Goal: Task Accomplishment & Management: Complete application form

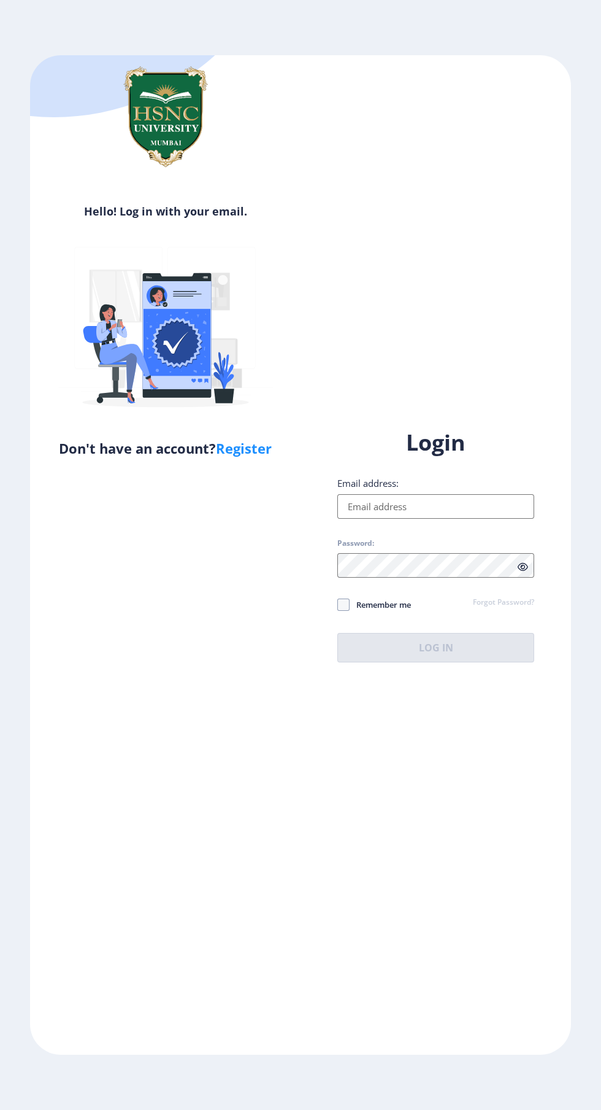
click at [447, 519] on input "Email address:" at bounding box center [436, 506] width 197 height 25
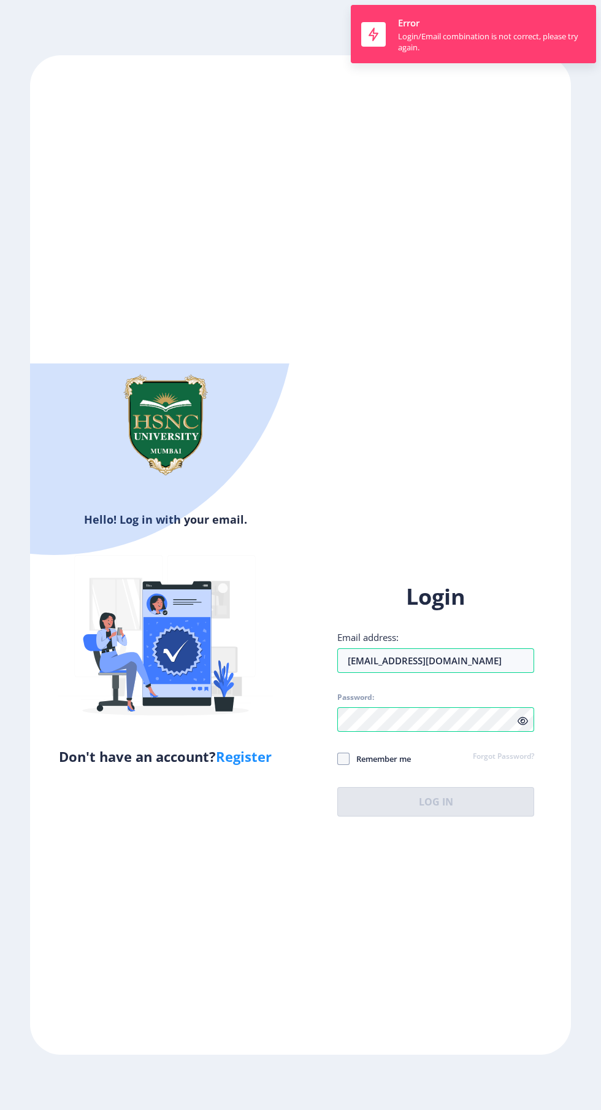
click at [344, 816] on div "Login Email address: 2022230210120080@hsncu.edu.in Password: Remember me Forgot…" at bounding box center [436, 699] width 197 height 234
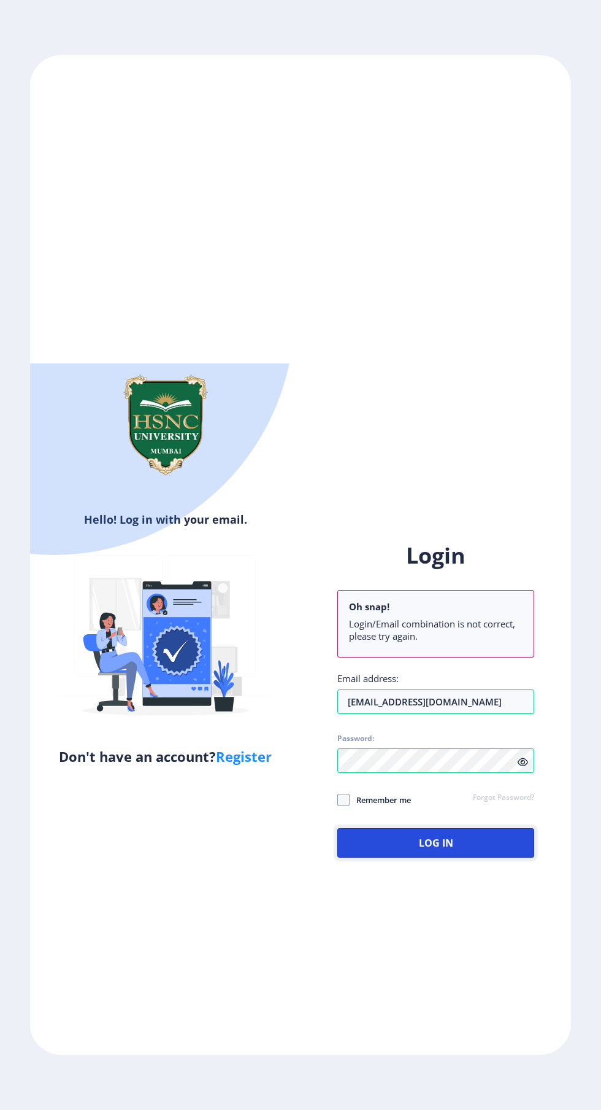
click at [454, 857] on button "Log In" at bounding box center [436, 842] width 197 height 29
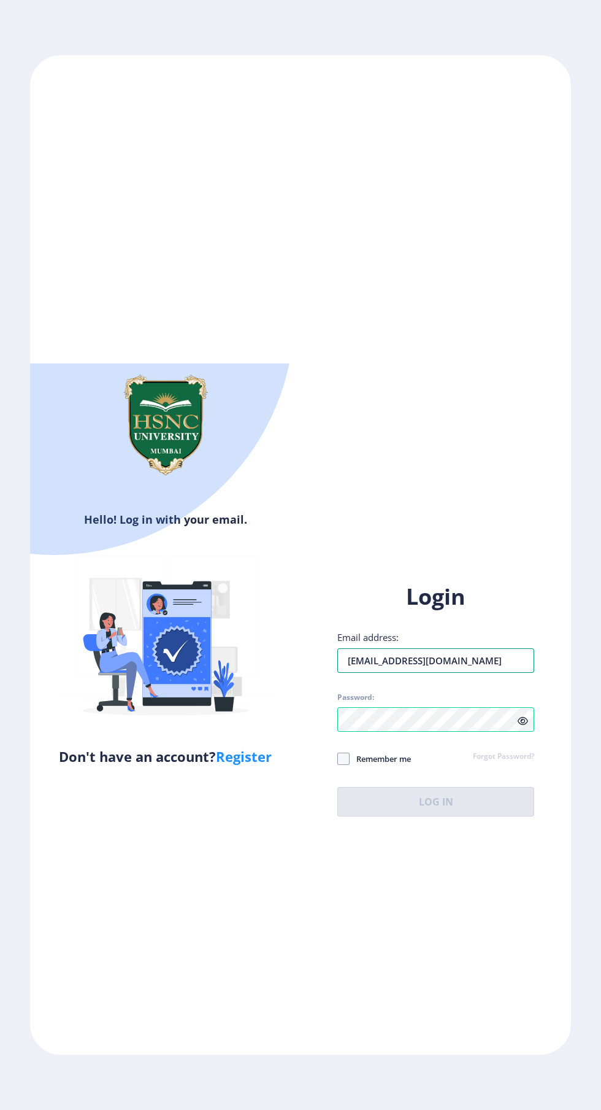
click at [439, 673] on input "2022230210120080@hsncu.edu.in" at bounding box center [436, 660] width 197 height 25
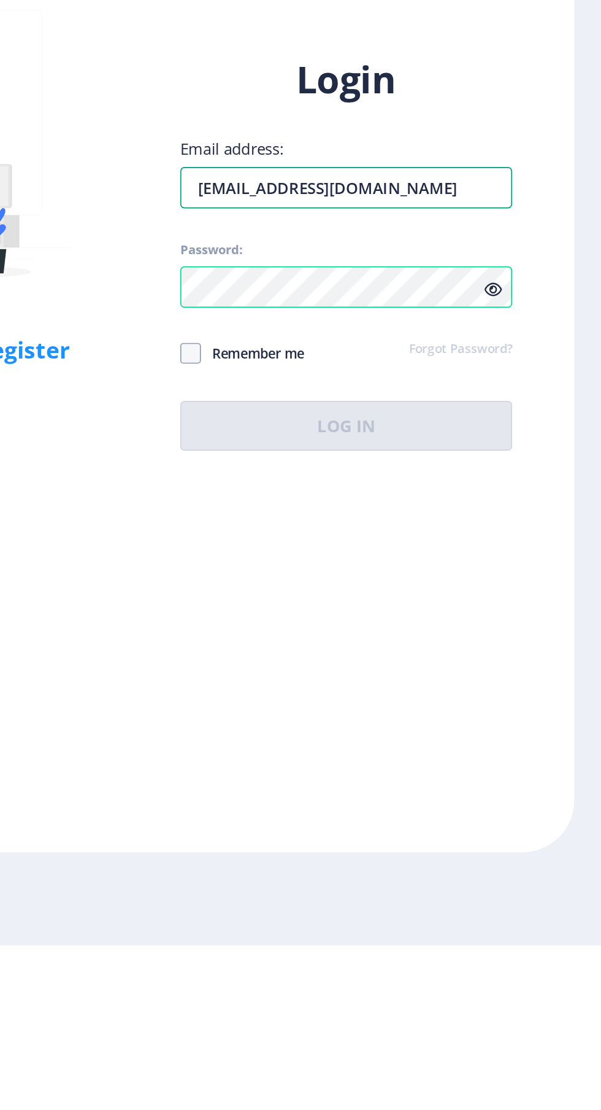
type input "ramyasreekollapu@gmail.com"
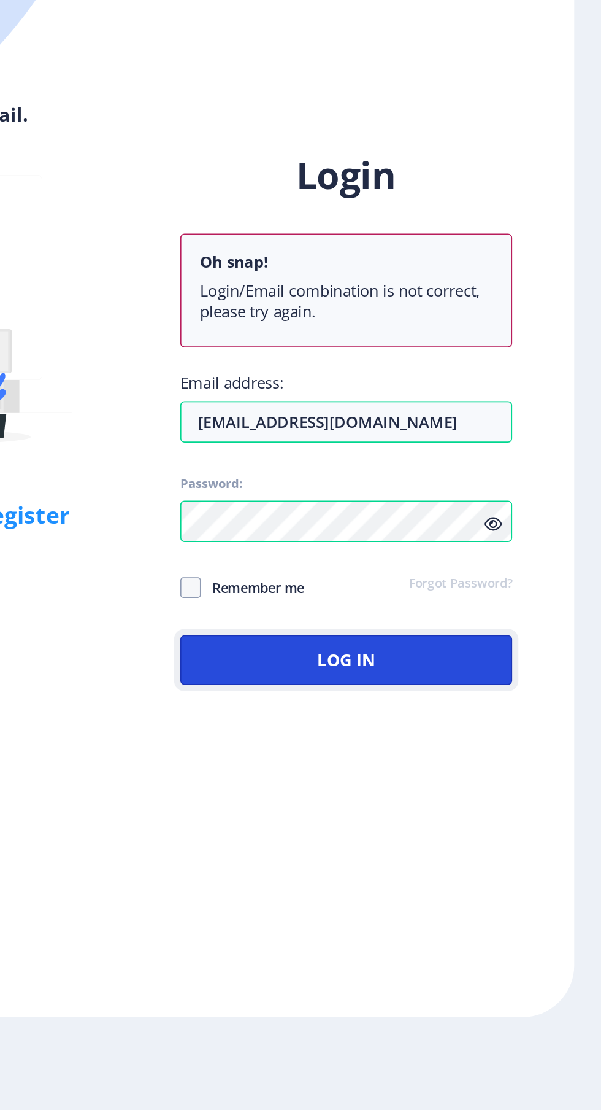
click at [438, 857] on button "Log In" at bounding box center [436, 842] width 197 height 29
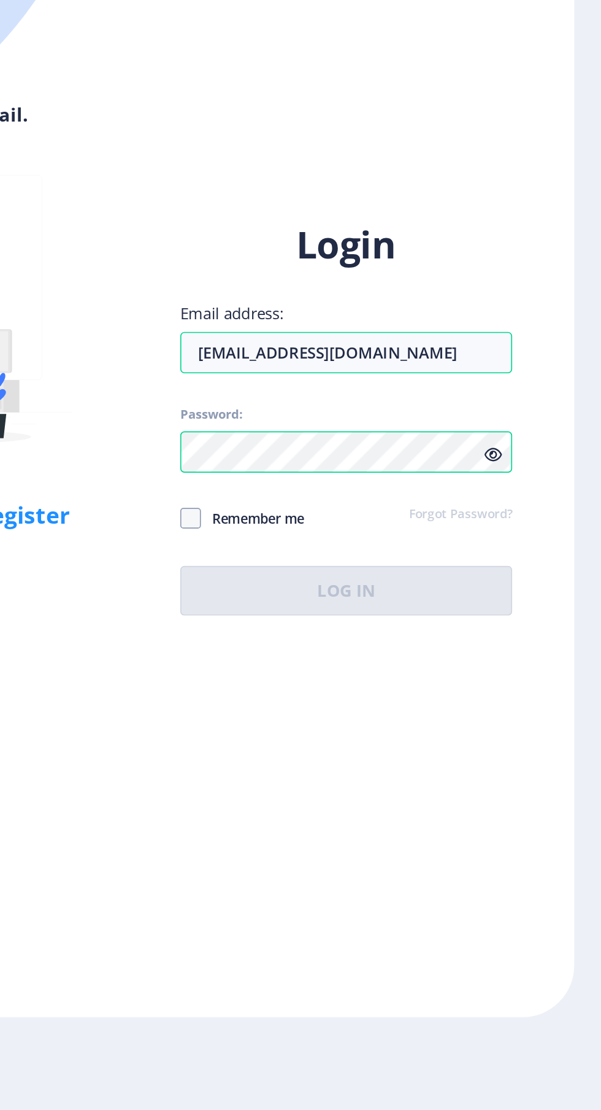
click at [348, 765] on span at bounding box center [344, 758] width 12 height 12
click at [338, 759] on input "Remember me" at bounding box center [338, 759] width 1 height 1
checkbox input "true"
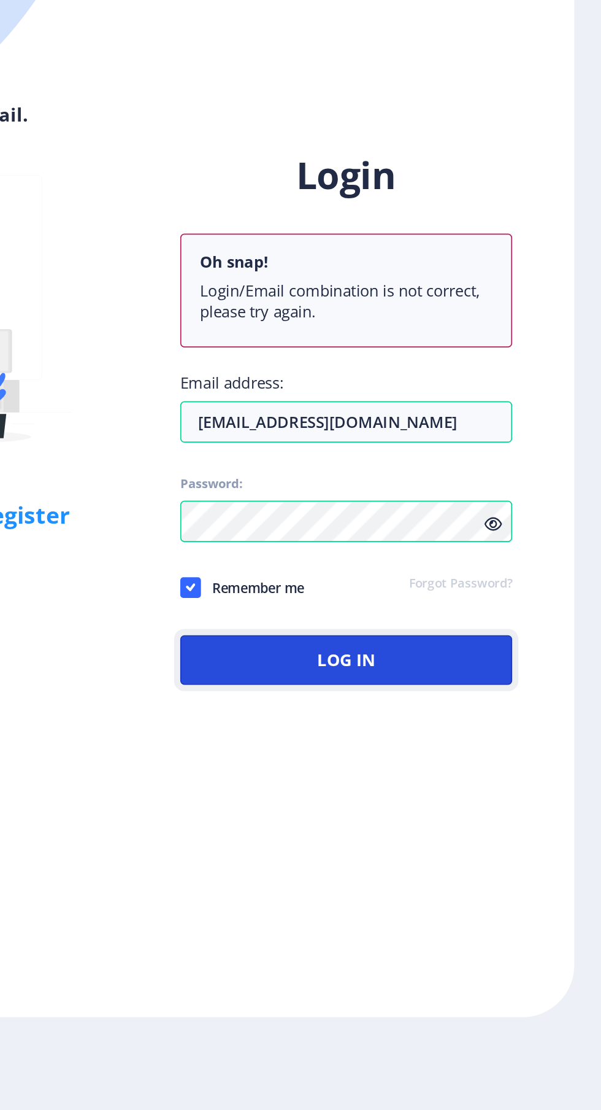
click at [465, 857] on button "Log In" at bounding box center [436, 842] width 197 height 29
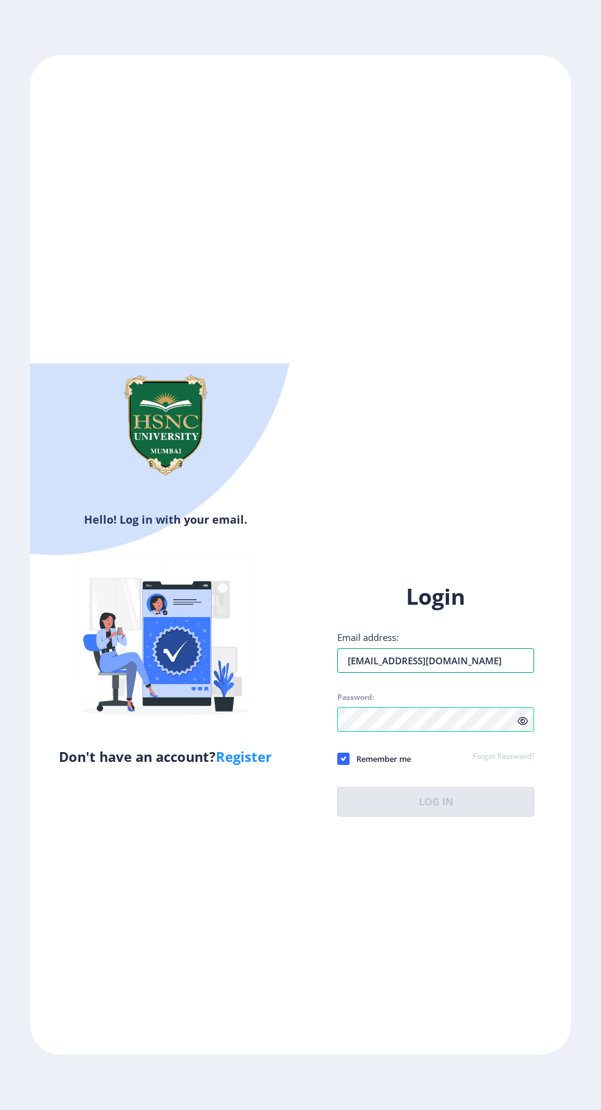
click at [438, 673] on input "ramyasreekollapu@gmail.com" at bounding box center [436, 660] width 197 height 25
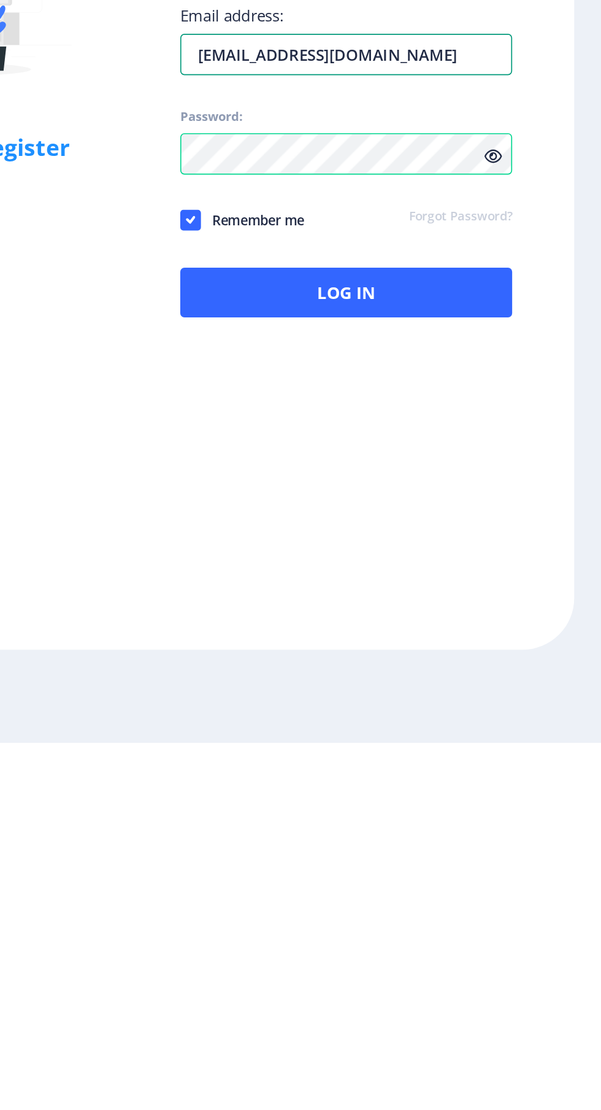
type input "2022230210120164@hsncu.edu.in"
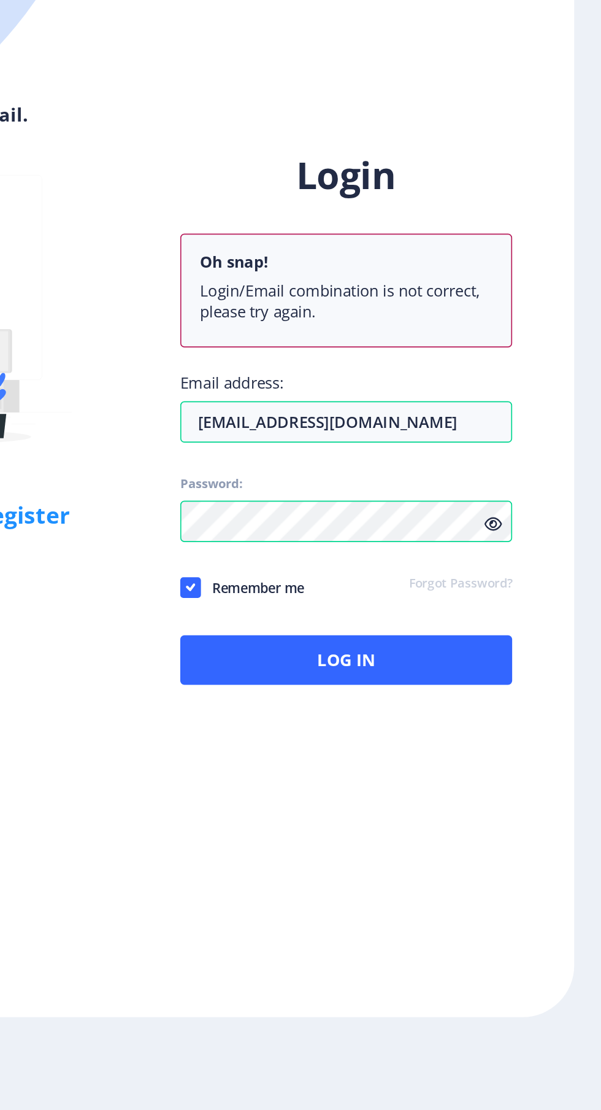
click at [523, 767] on icon at bounding box center [523, 761] width 10 height 9
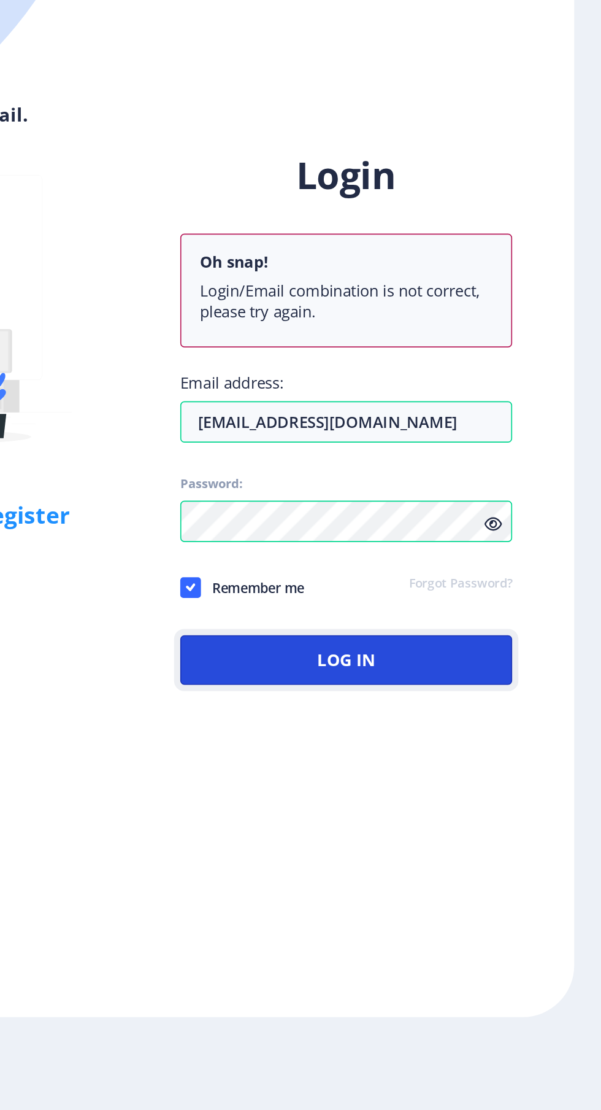
click at [450, 857] on button "Log In" at bounding box center [436, 842] width 197 height 29
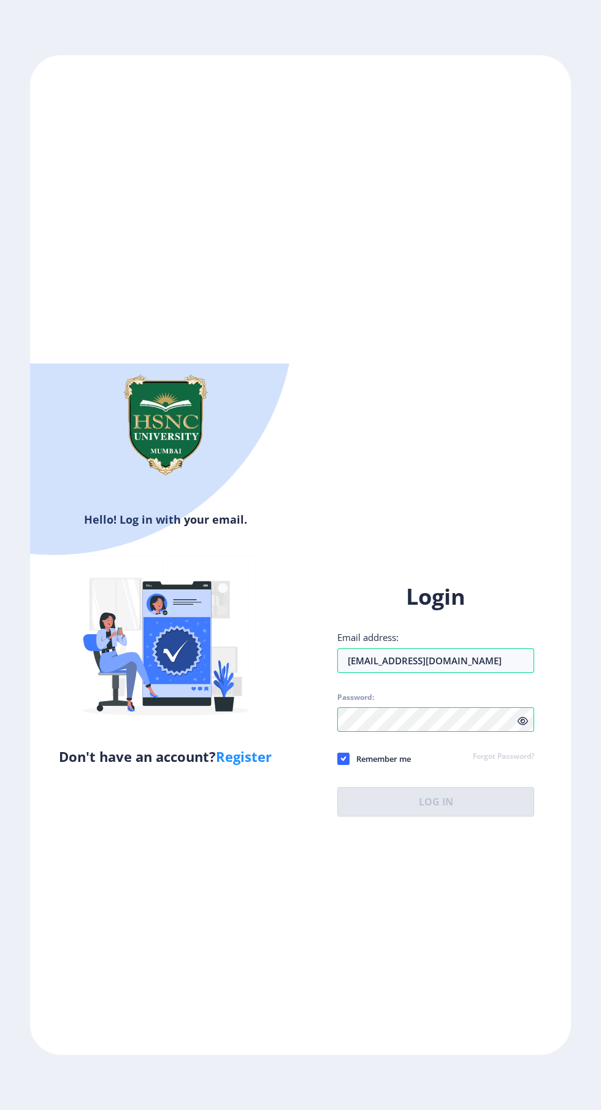
click at [253, 765] on link "Register" at bounding box center [244, 756] width 56 height 18
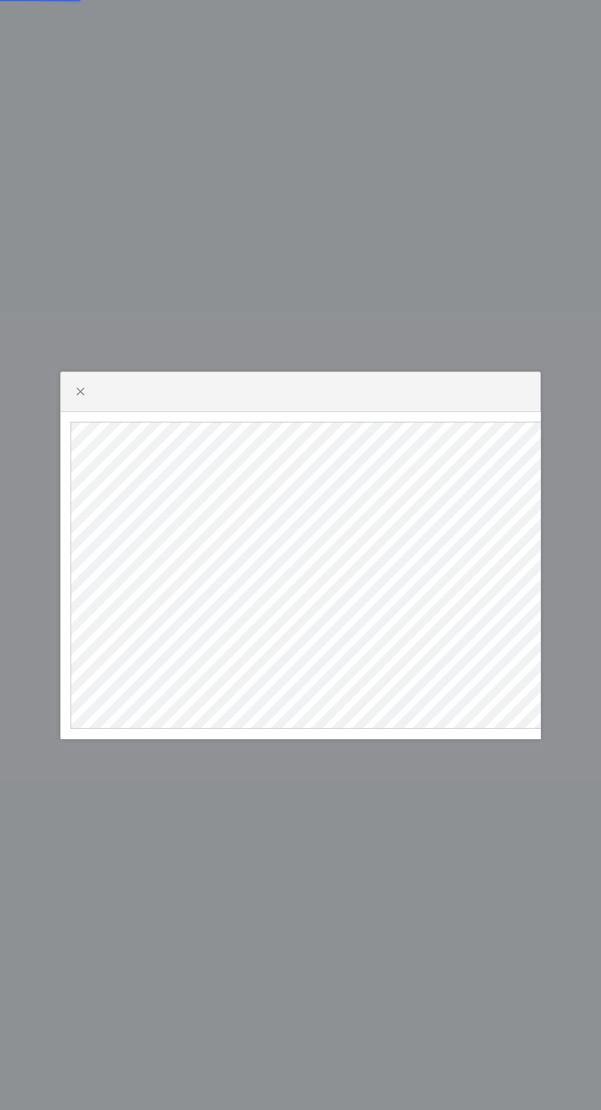
select select
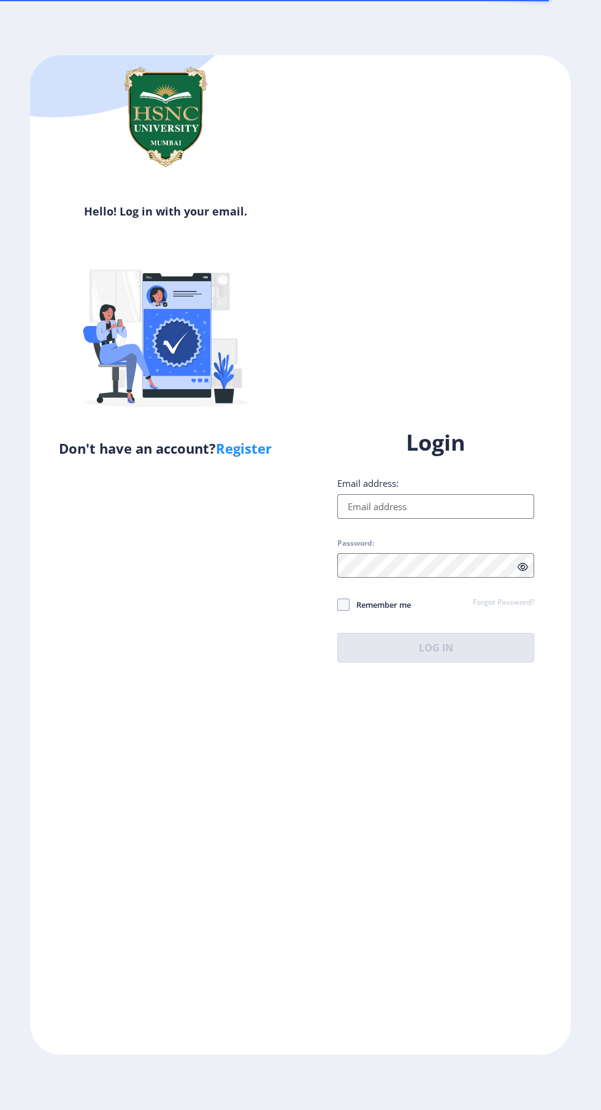
click at [450, 519] on input "Email address:" at bounding box center [436, 506] width 197 height 25
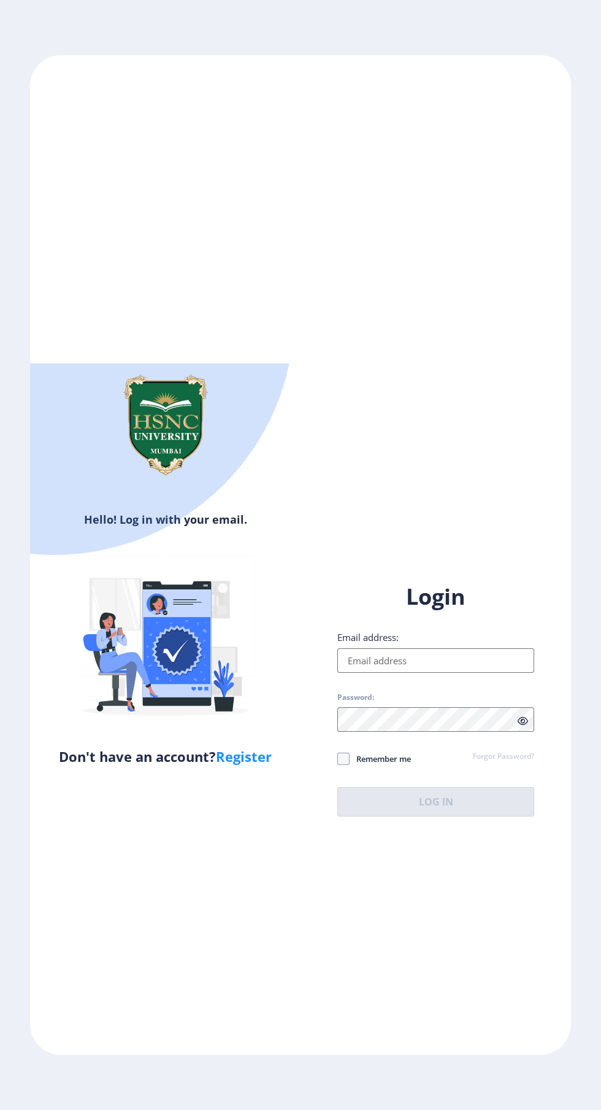
click at [413, 673] on input "Email address:" at bounding box center [436, 660] width 197 height 25
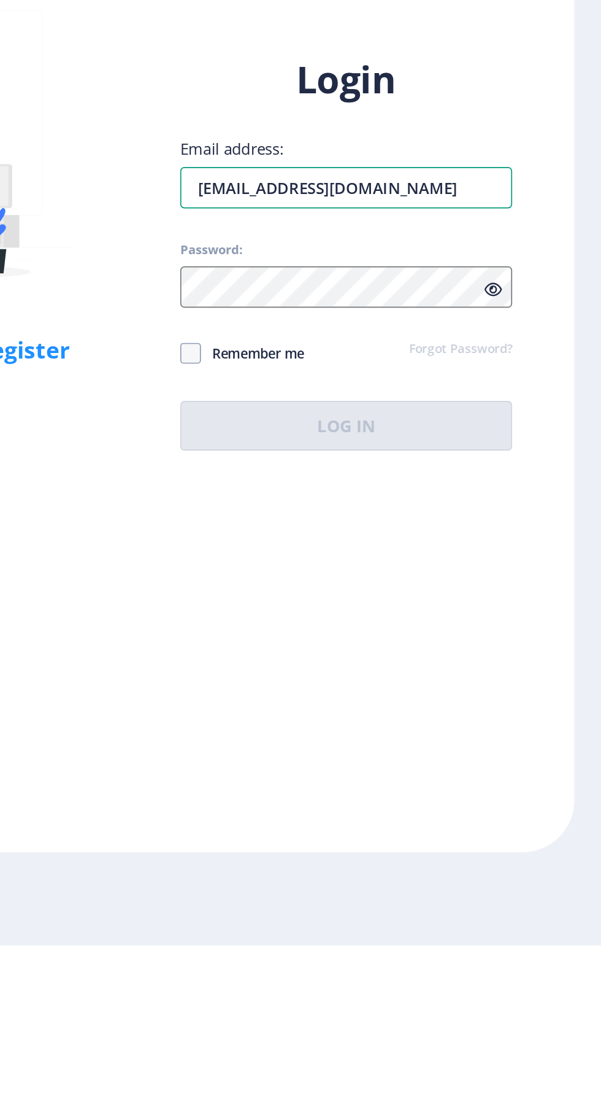
type input "[EMAIL_ADDRESS][DOMAIN_NAME]"
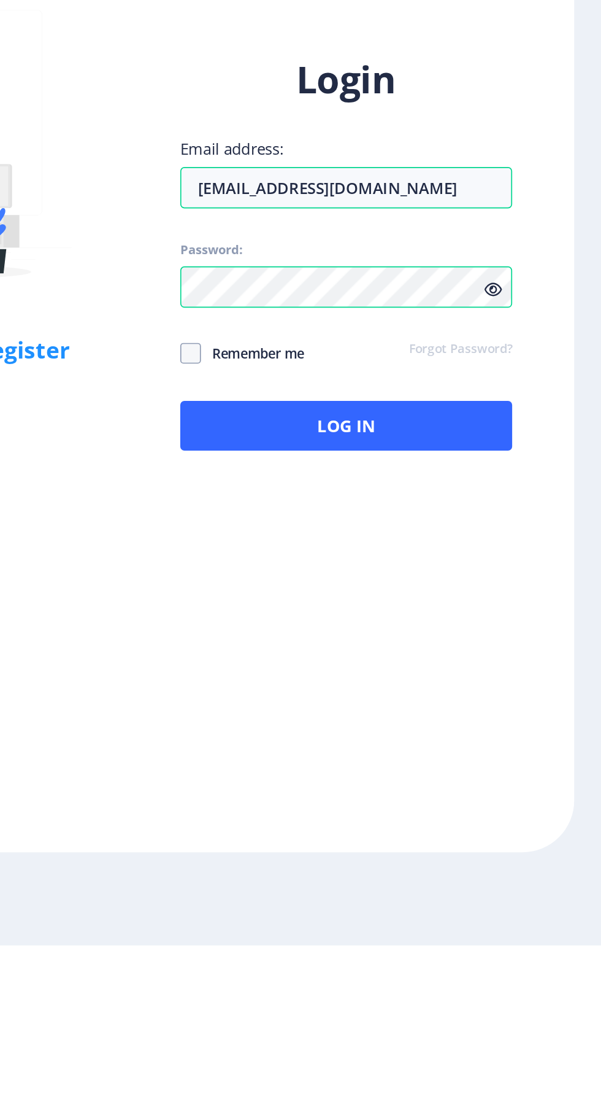
click at [344, 765] on span at bounding box center [344, 758] width 12 height 12
click at [338, 759] on input "Remember me" at bounding box center [338, 759] width 1 height 1
checkbox input "true"
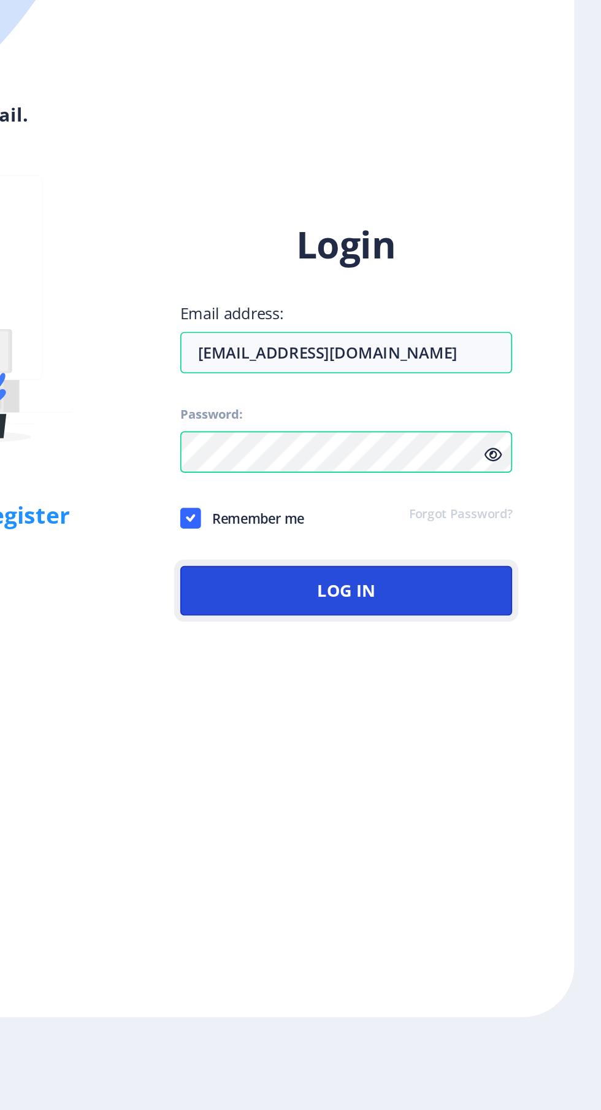
click at [466, 816] on button "Log In" at bounding box center [436, 801] width 197 height 29
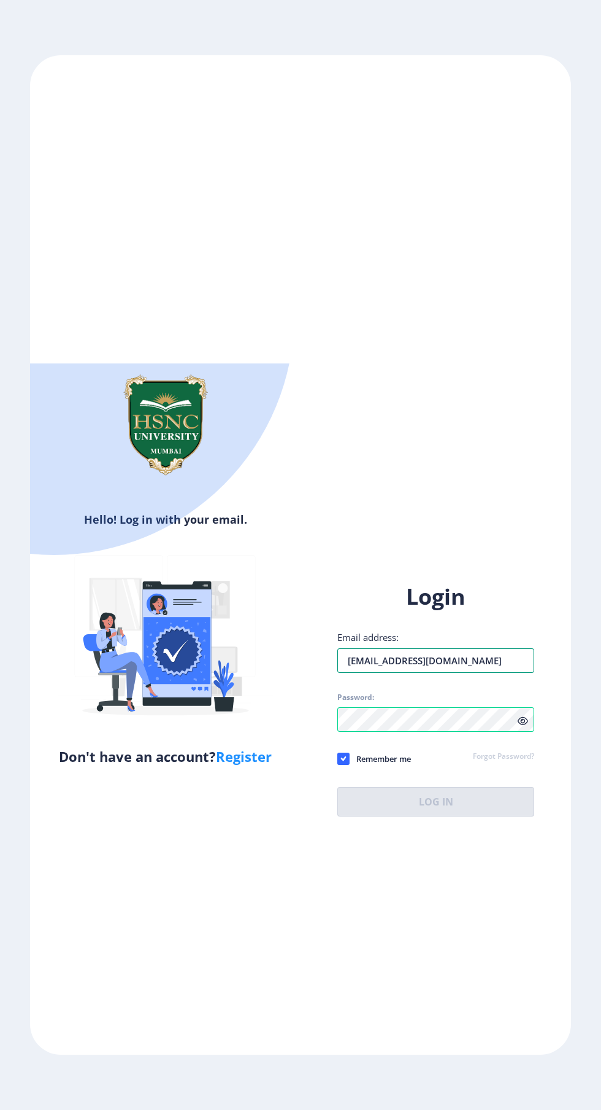
click at [457, 673] on input "[EMAIL_ADDRESS][DOMAIN_NAME]" at bounding box center [436, 660] width 197 height 25
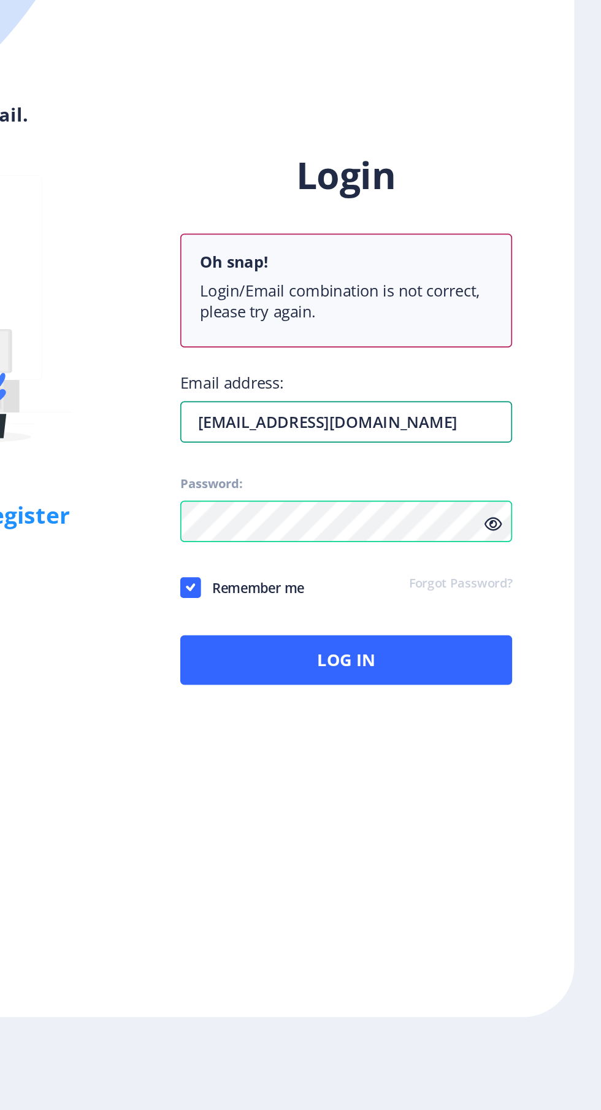
click at [498, 714] on input "ramyasreekollapu@gmail.com" at bounding box center [436, 701] width 197 height 25
type input "ramyasreekollapu@gmail.com7"
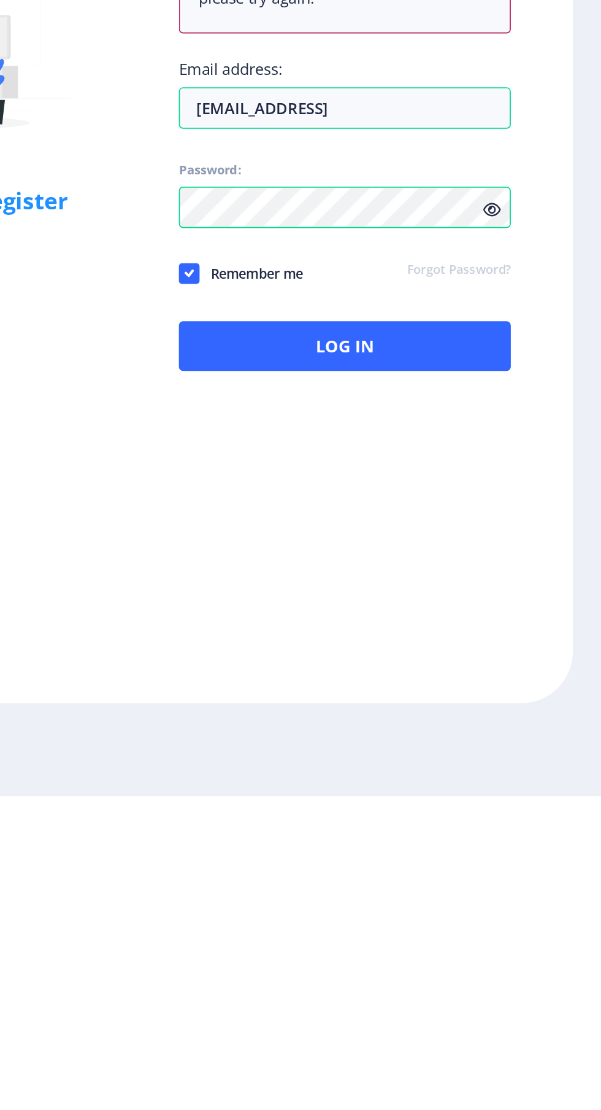
click at [518, 803] on link "Forgot Password?" at bounding box center [503, 797] width 61 height 11
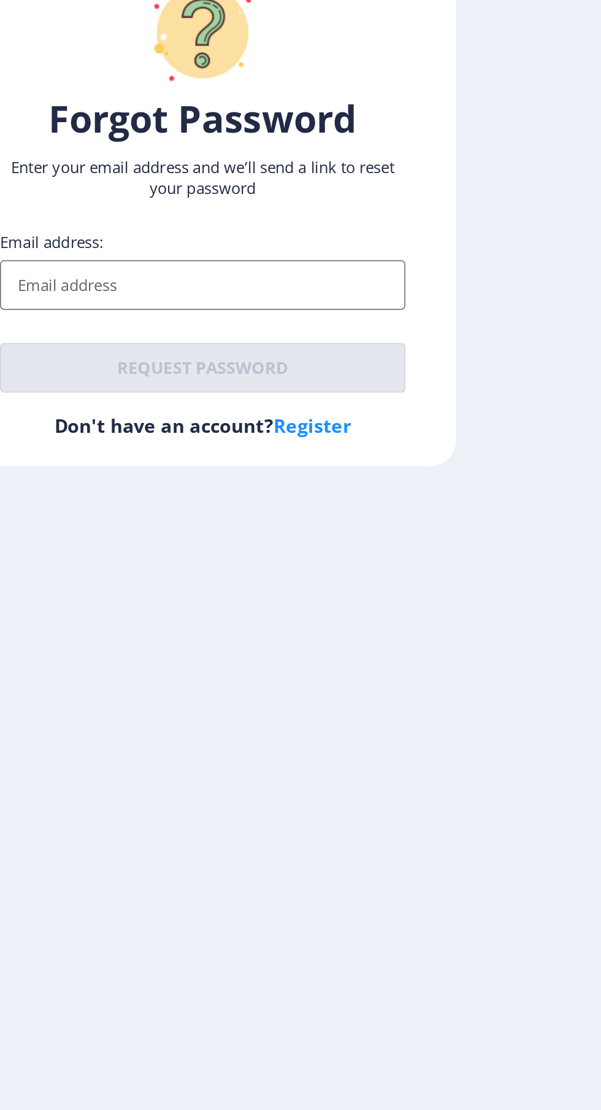
scroll to position [37, 0]
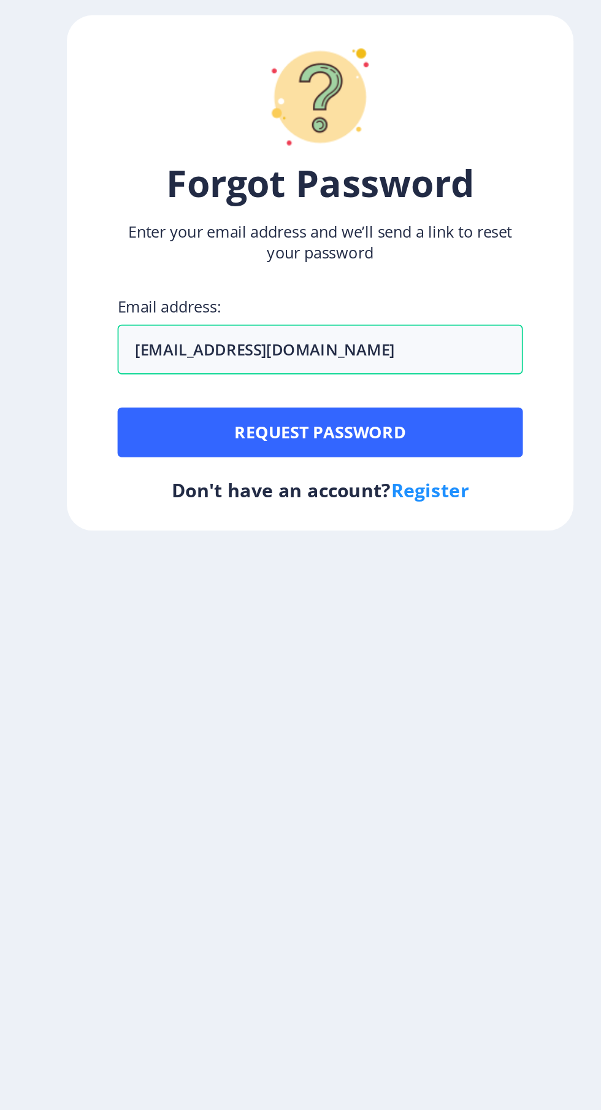
type input "ramyasreekollapu@gmail.com"
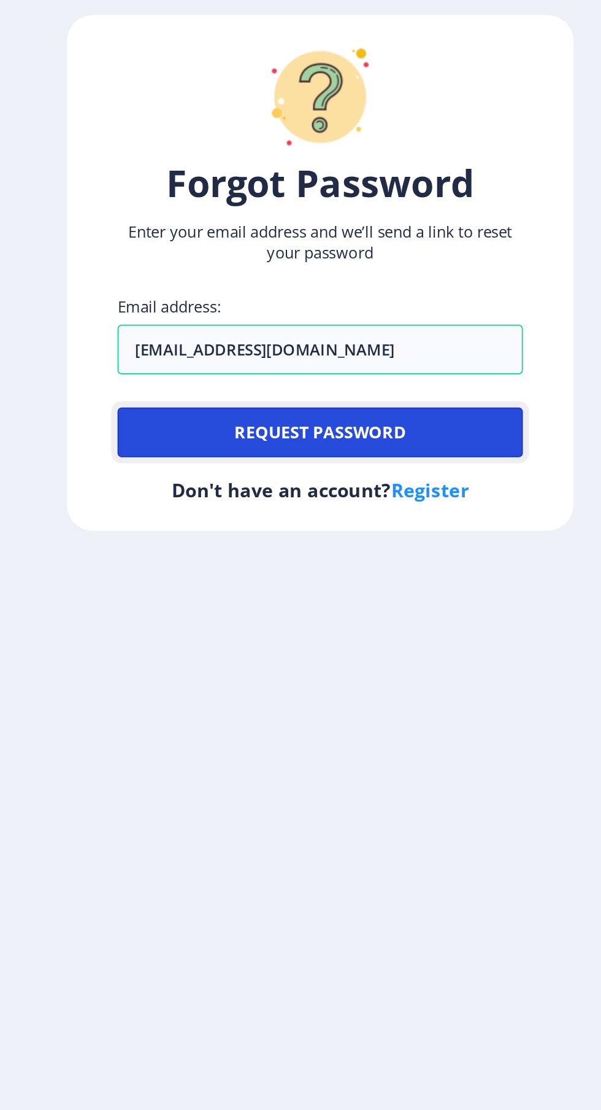
click at [377, 658] on button "Request password" at bounding box center [300, 649] width 241 height 29
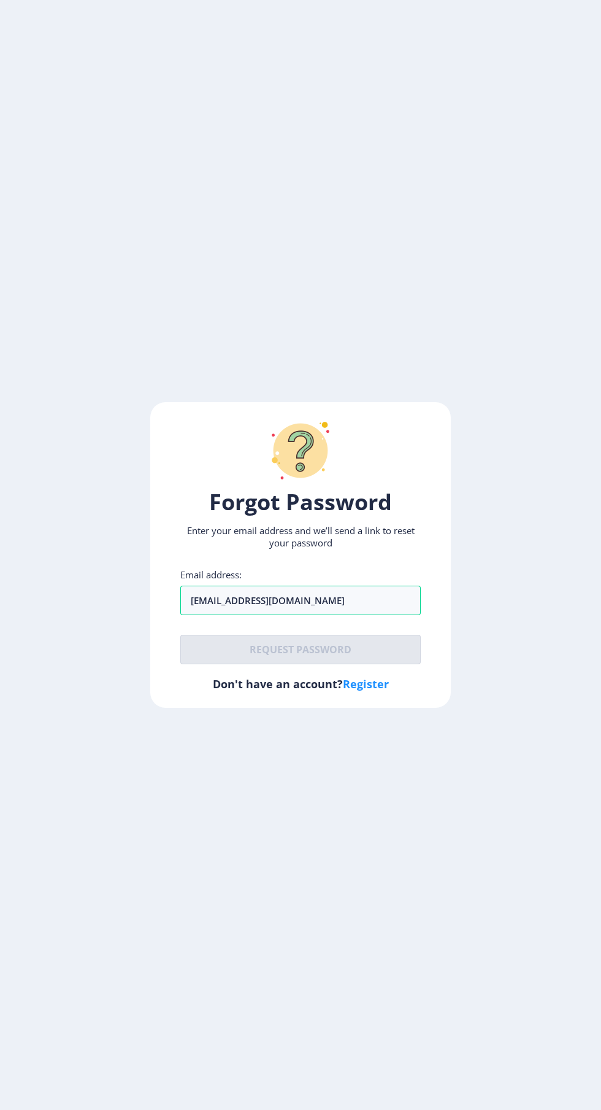
scroll to position [7, 0]
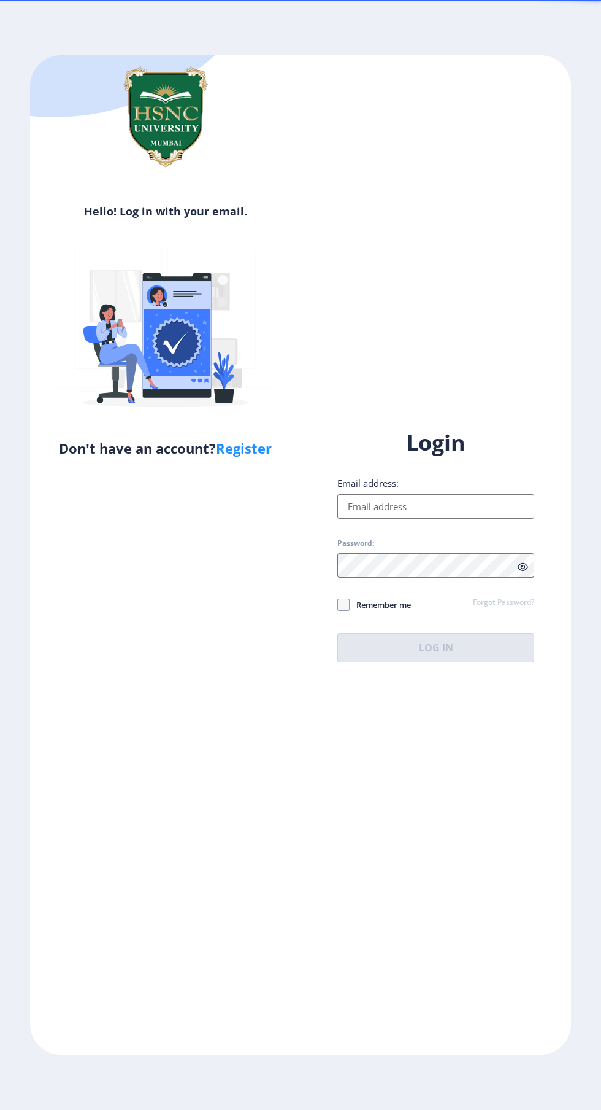
click at [431, 519] on input "Email address:" at bounding box center [436, 506] width 197 height 25
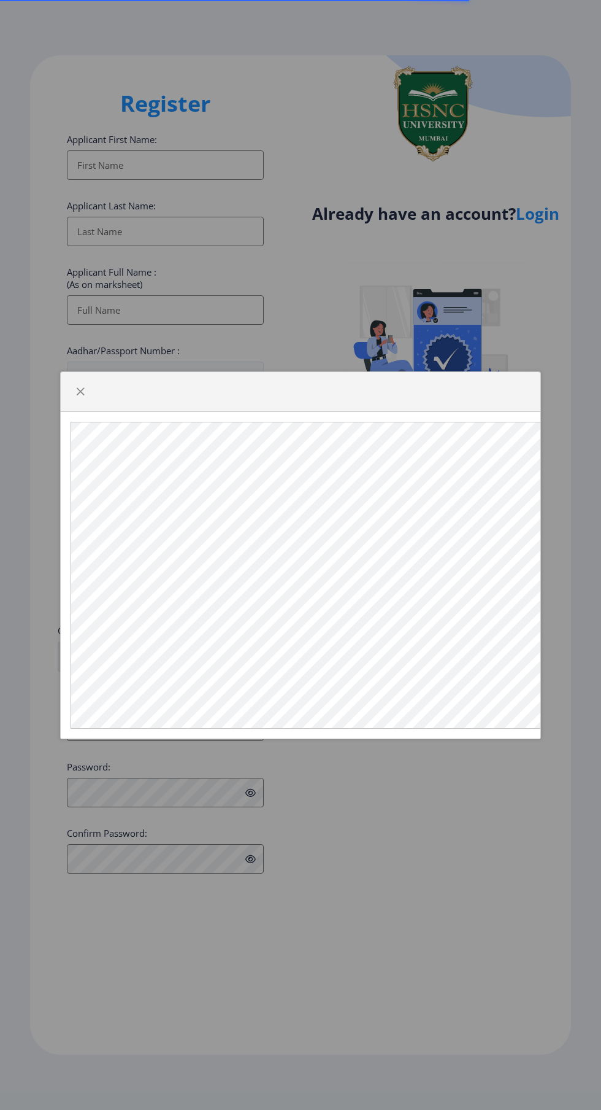
select select
click at [87, 390] on button "button" at bounding box center [81, 392] width 20 height 20
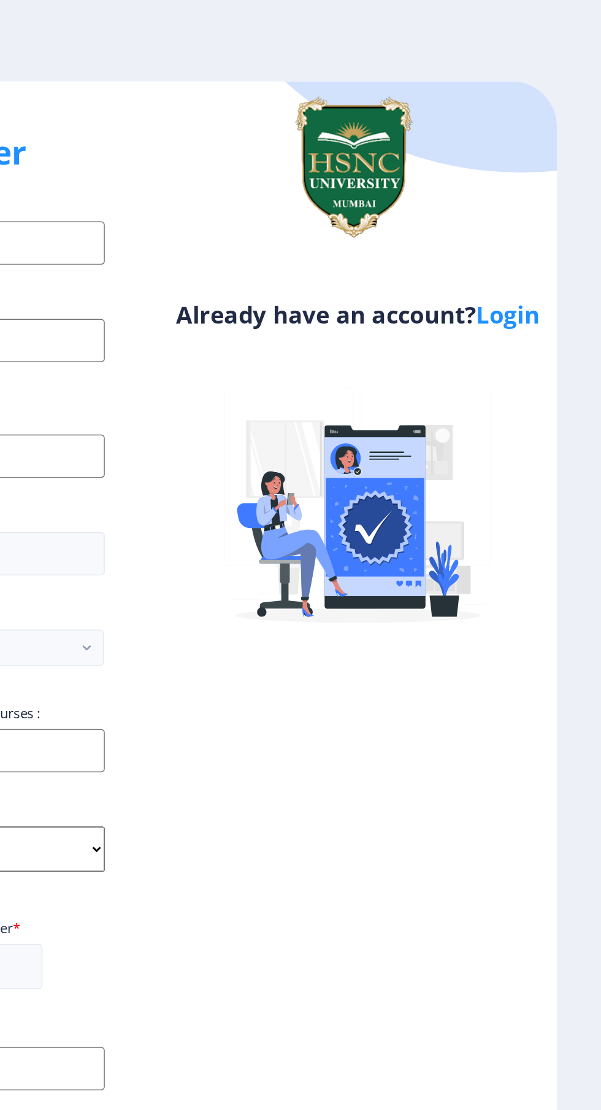
click at [527, 215] on link "Login" at bounding box center [538, 214] width 44 height 22
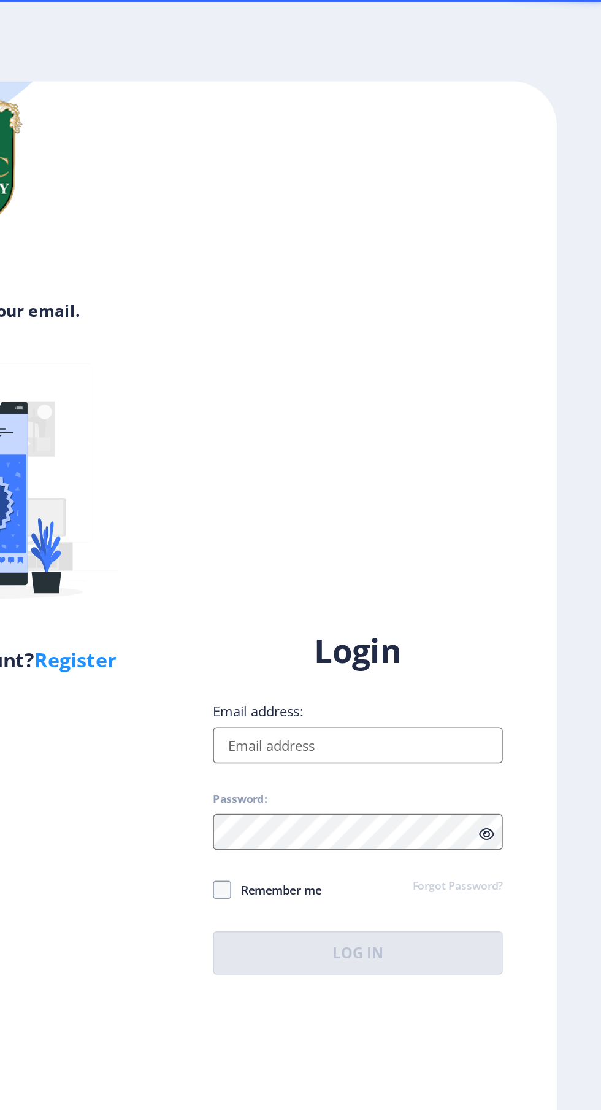
click at [482, 519] on input "Email address:" at bounding box center [436, 506] width 197 height 25
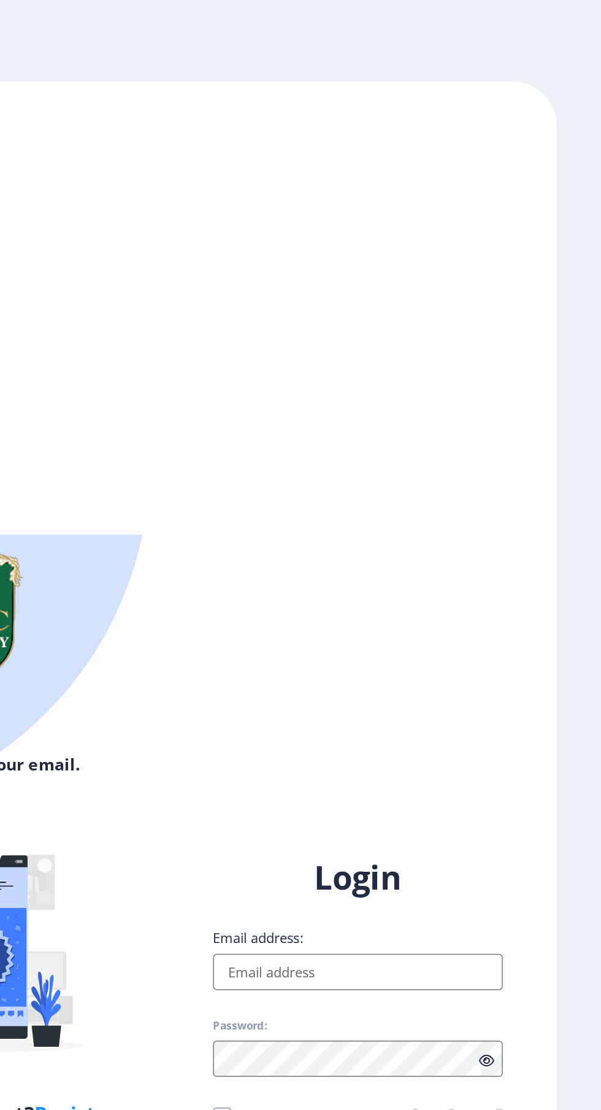
type input "2022230210120164@hsncu.edu.in"
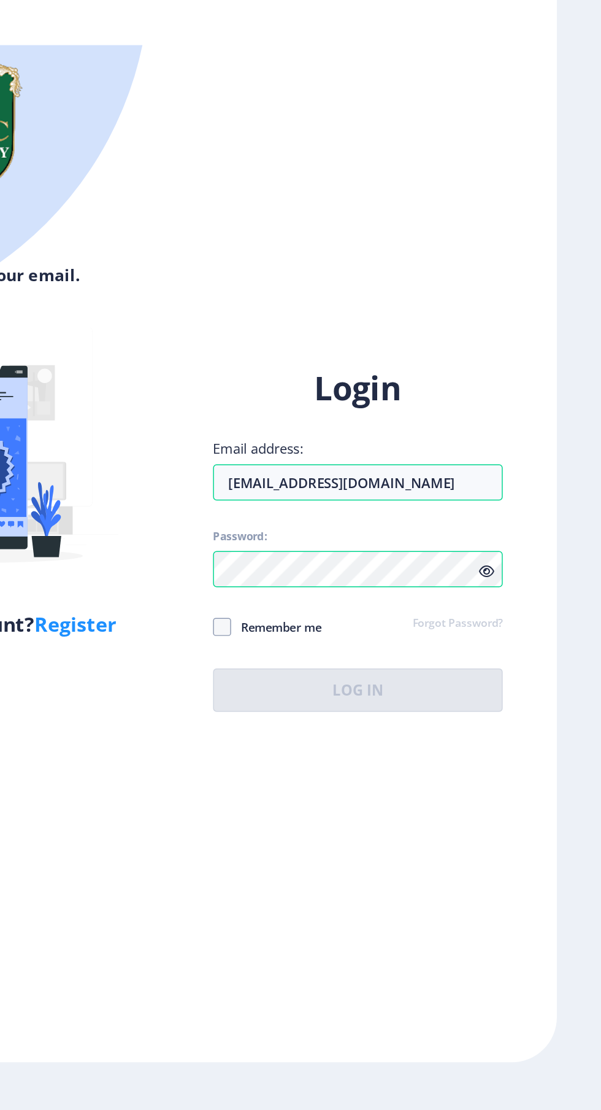
click at [347, 816] on div "Login Email address: 2022230210120164@hsncu.edu.in Password: Remember me Forgot…" at bounding box center [436, 699] width 197 height 234
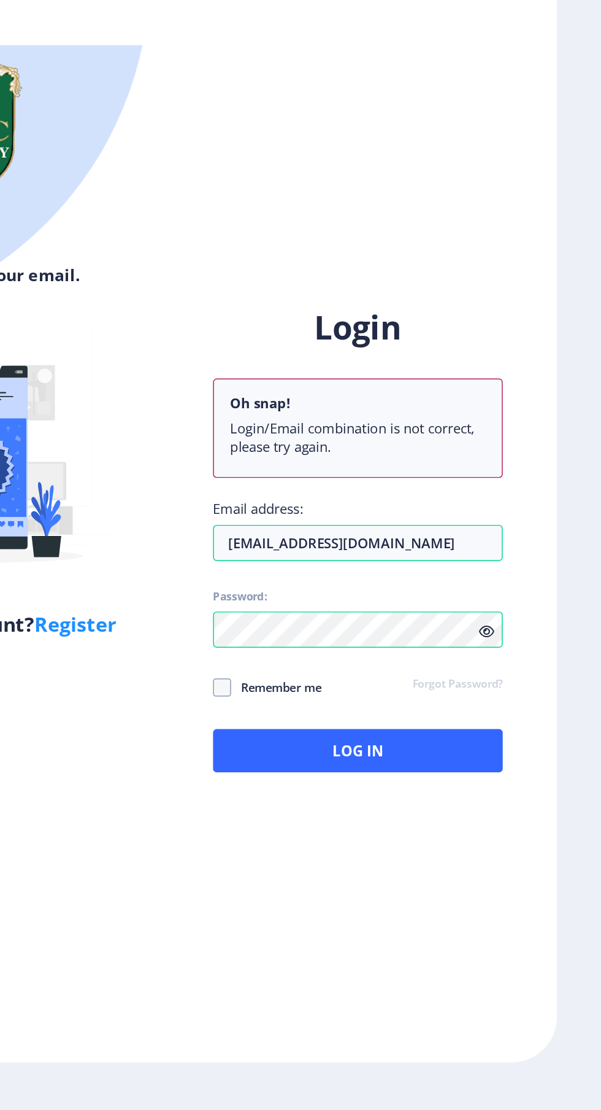
click at [349, 806] on span at bounding box center [344, 800] width 12 height 12
click at [338, 800] on input "Remember me" at bounding box center [338, 800] width 1 height 1
checkbox input "true"
click at [524, 767] on icon at bounding box center [523, 761] width 10 height 9
click at [523, 767] on icon at bounding box center [523, 761] width 10 height 9
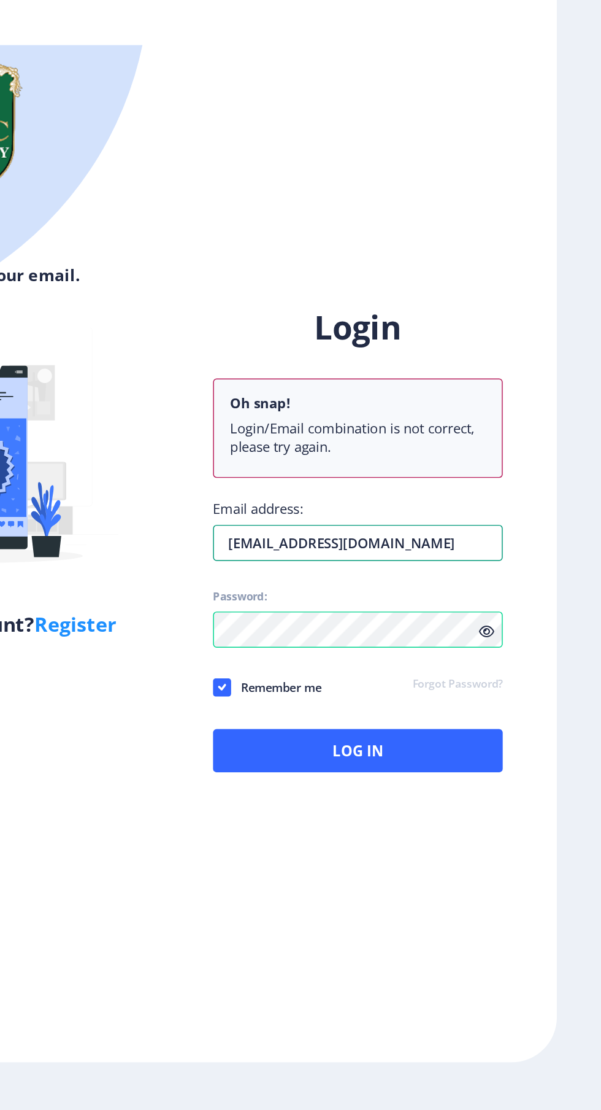
click at [522, 714] on input "2022230210120164@hsncu.edu.in" at bounding box center [436, 701] width 197 height 25
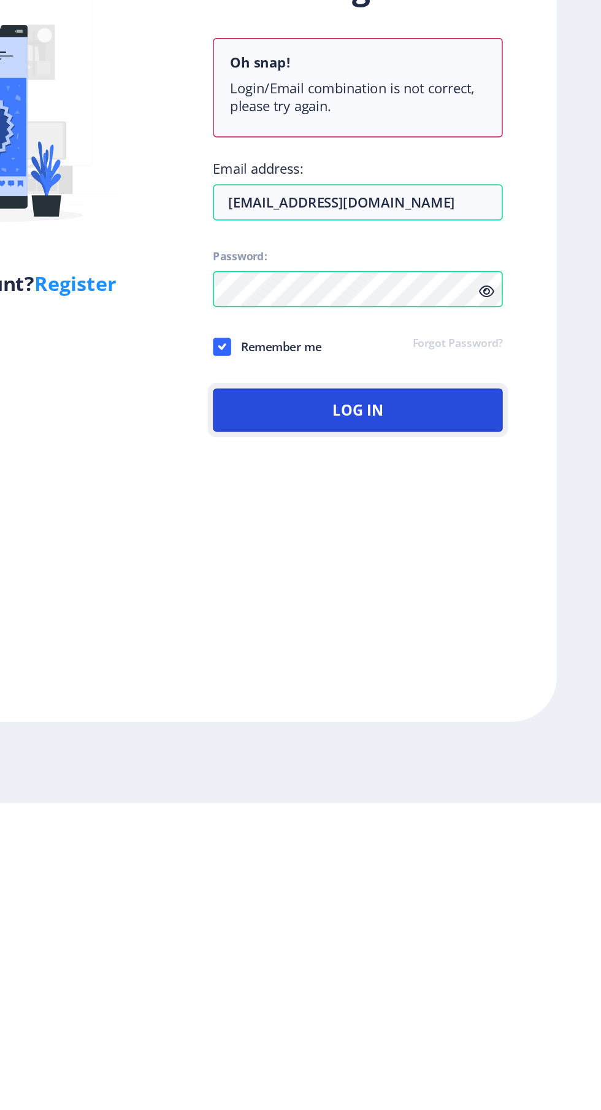
click at [496, 857] on button "Log In" at bounding box center [436, 842] width 197 height 29
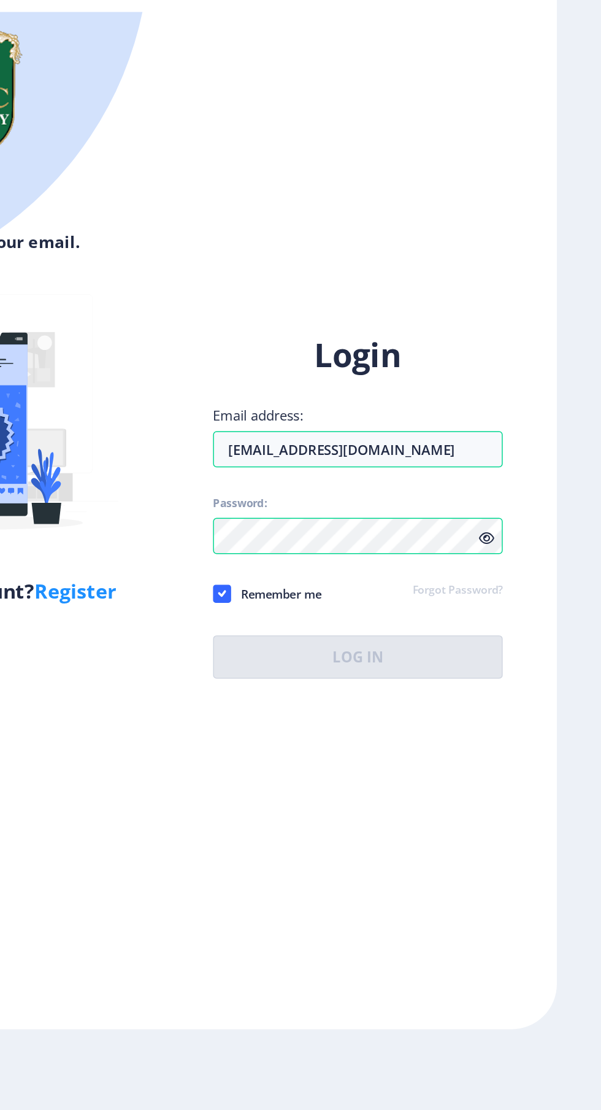
click at [518, 725] on icon at bounding box center [523, 720] width 10 height 9
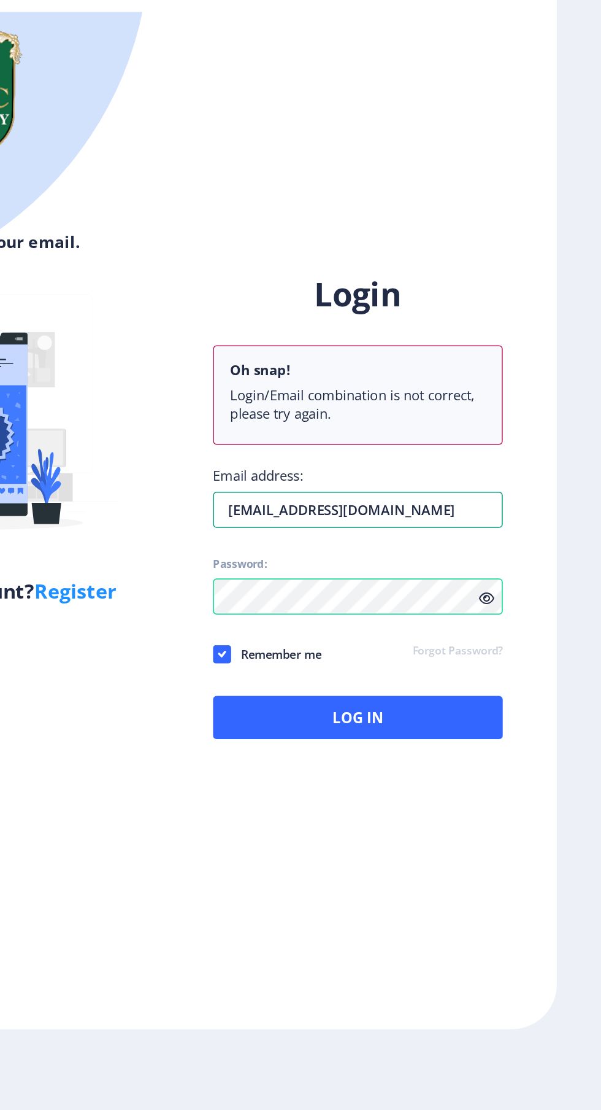
click at [517, 714] on input "2022230210120164@hsncu.edu.in" at bounding box center [436, 701] width 197 height 25
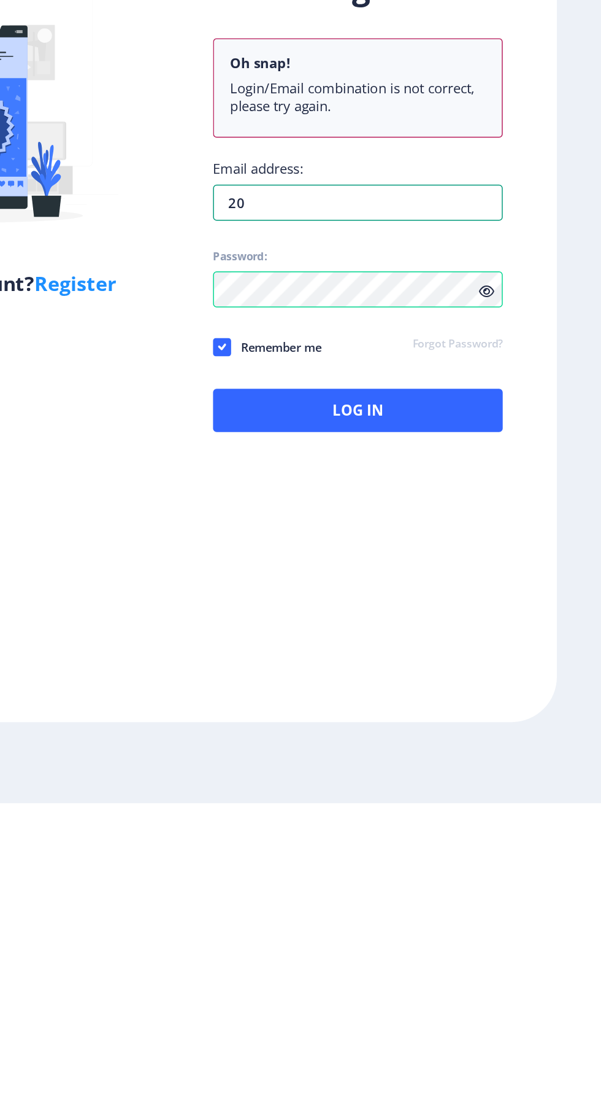
type input "2"
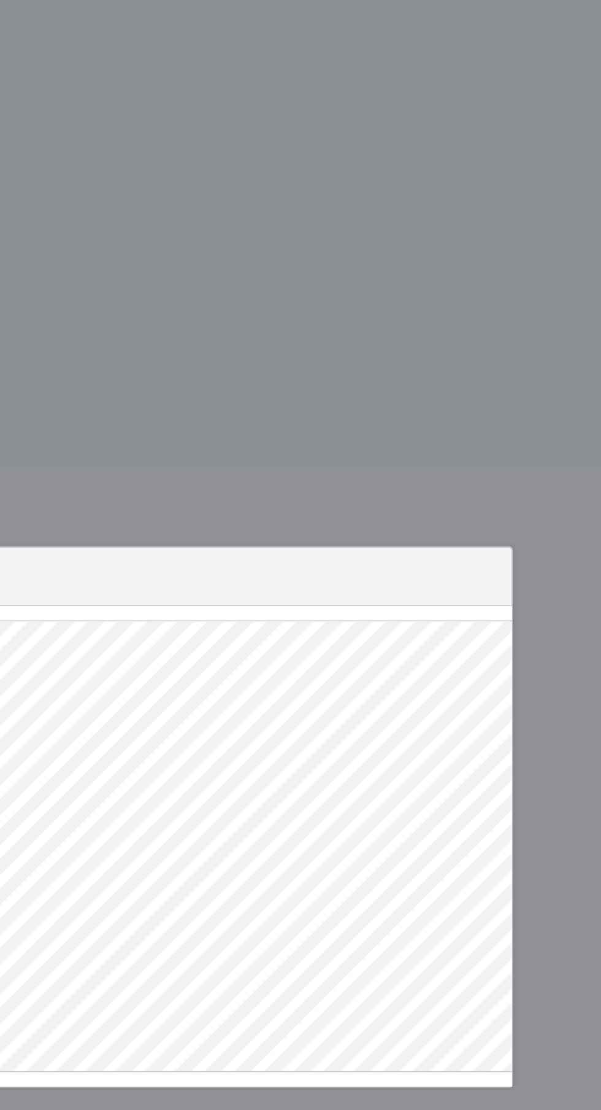
select select
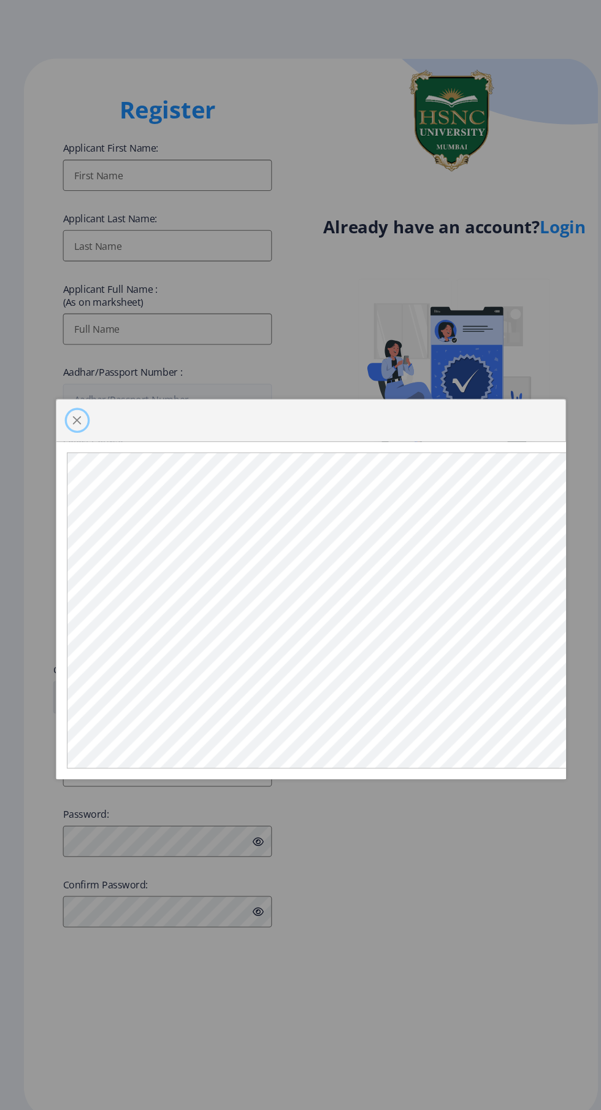
click at [80, 391] on span "button" at bounding box center [80, 396] width 10 height 10
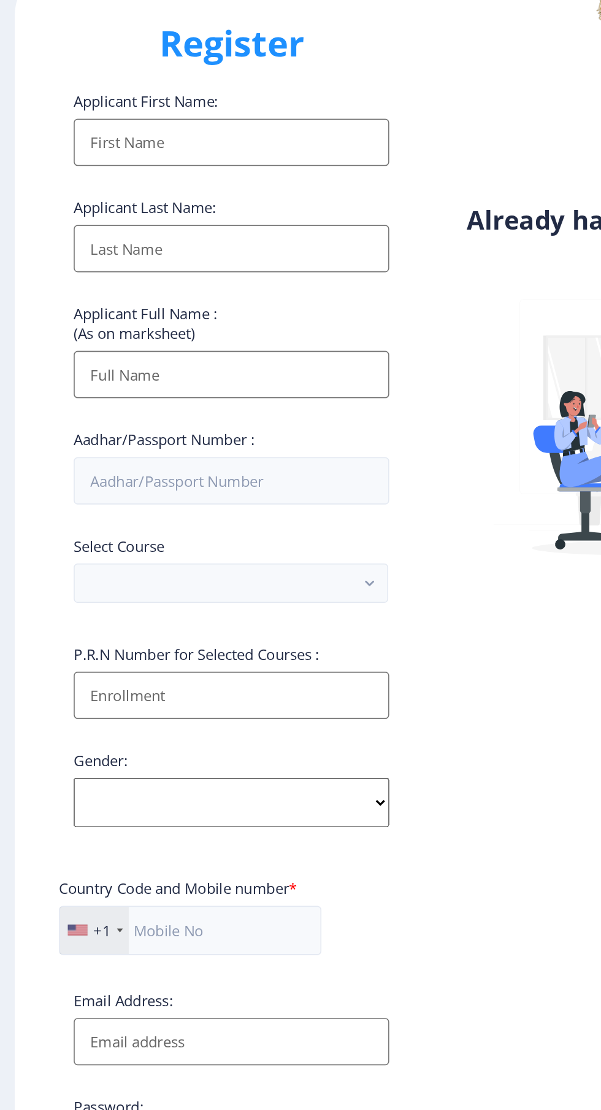
click at [199, 168] on input "Applicant First Name:" at bounding box center [165, 164] width 197 height 29
type input "Ramya Sree"
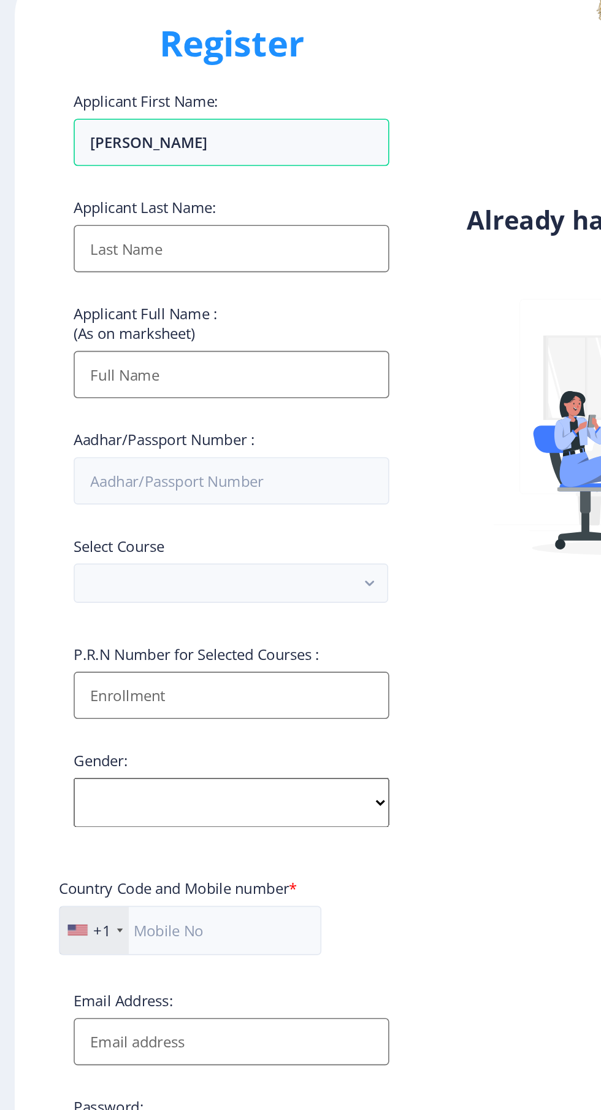
click at [218, 239] on input "Applicant First Name:" at bounding box center [165, 231] width 197 height 29
type input "Kollapu"
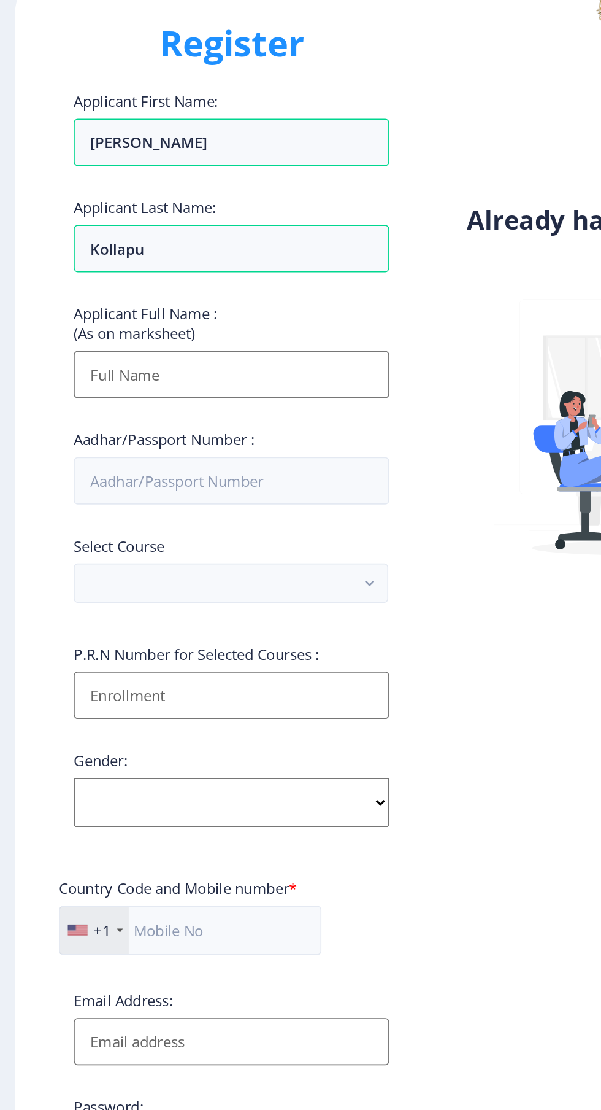
click at [248, 313] on input "Applicant First Name:" at bounding box center [165, 309] width 197 height 29
type input "Kollapu Ramya Sree"
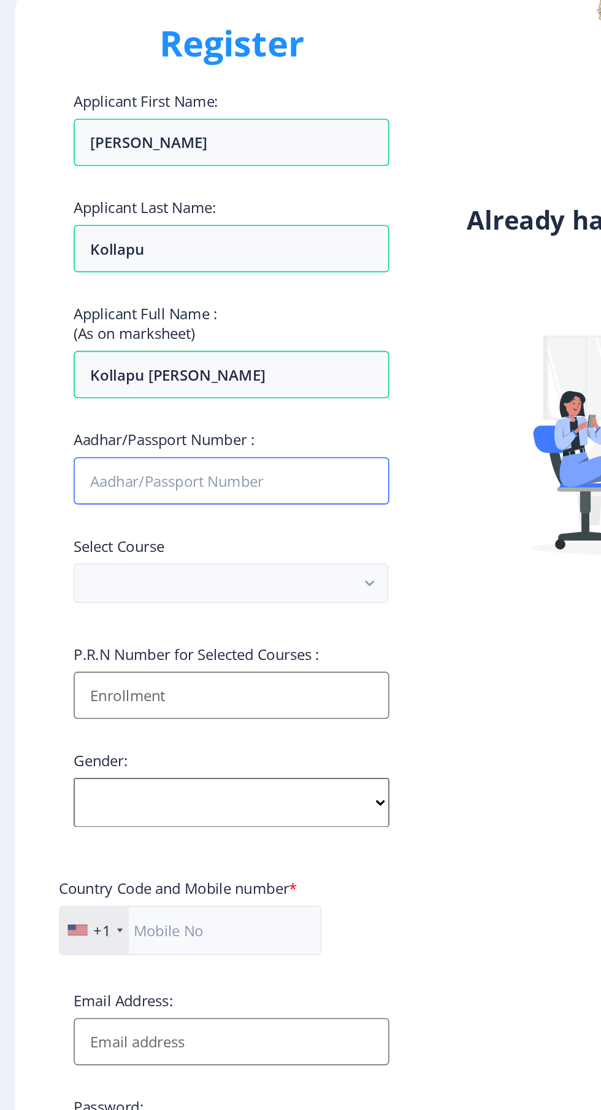
click at [222, 385] on input "Aadhar/Passport Number :" at bounding box center [165, 375] width 197 height 29
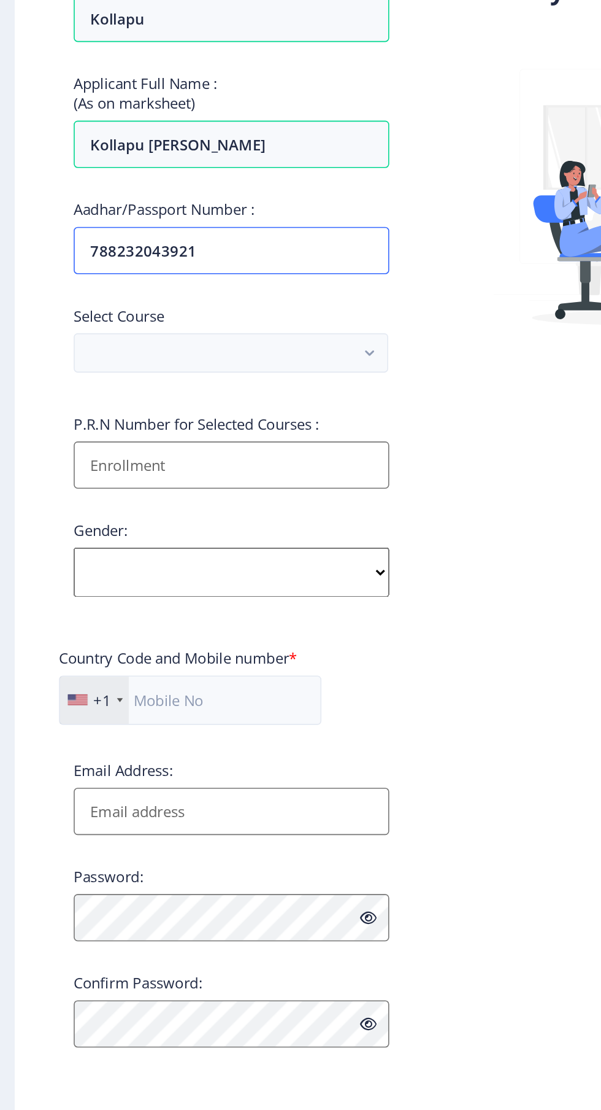
type input "788232043921"
click at [201, 444] on button "button" at bounding box center [165, 440] width 196 height 25
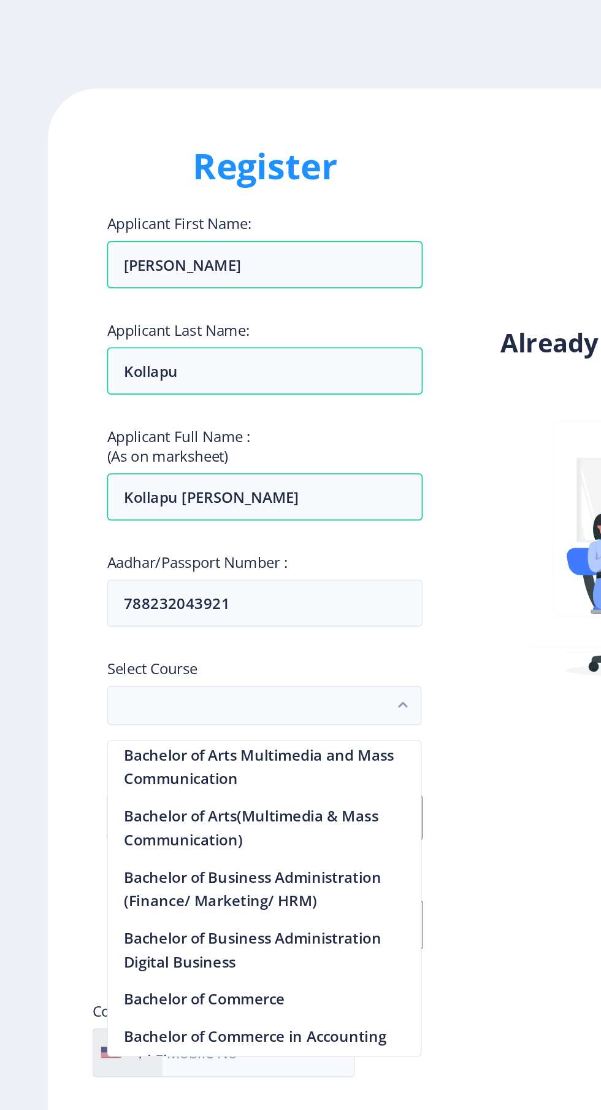
scroll to position [295, 0]
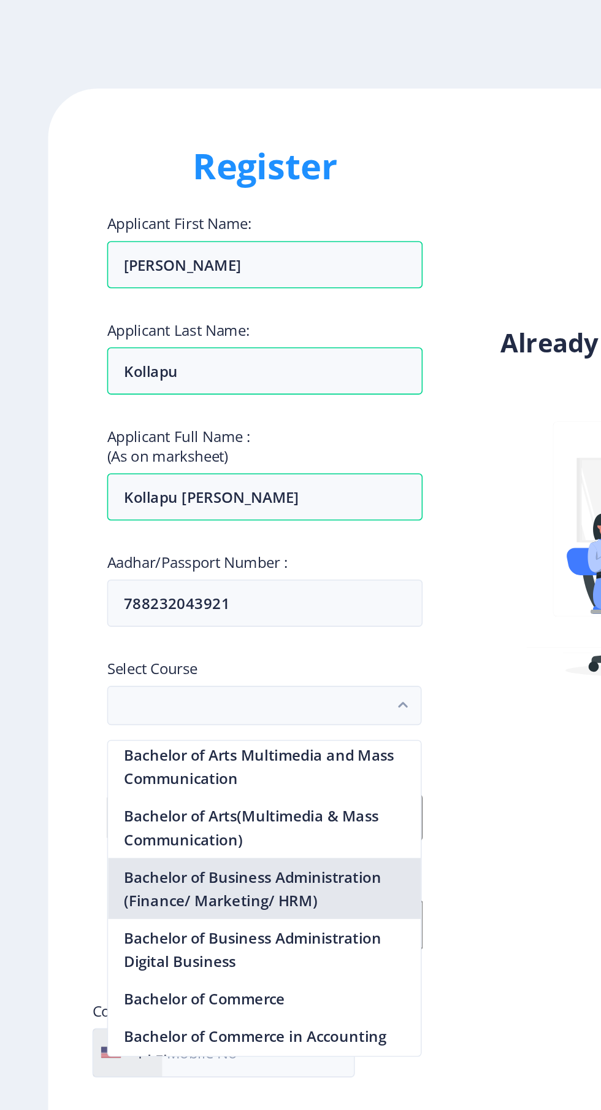
click at [218, 557] on nb-option "Bachelor of Business Administration (Finance/ Marketing/ HRM)" at bounding box center [165, 554] width 195 height 38
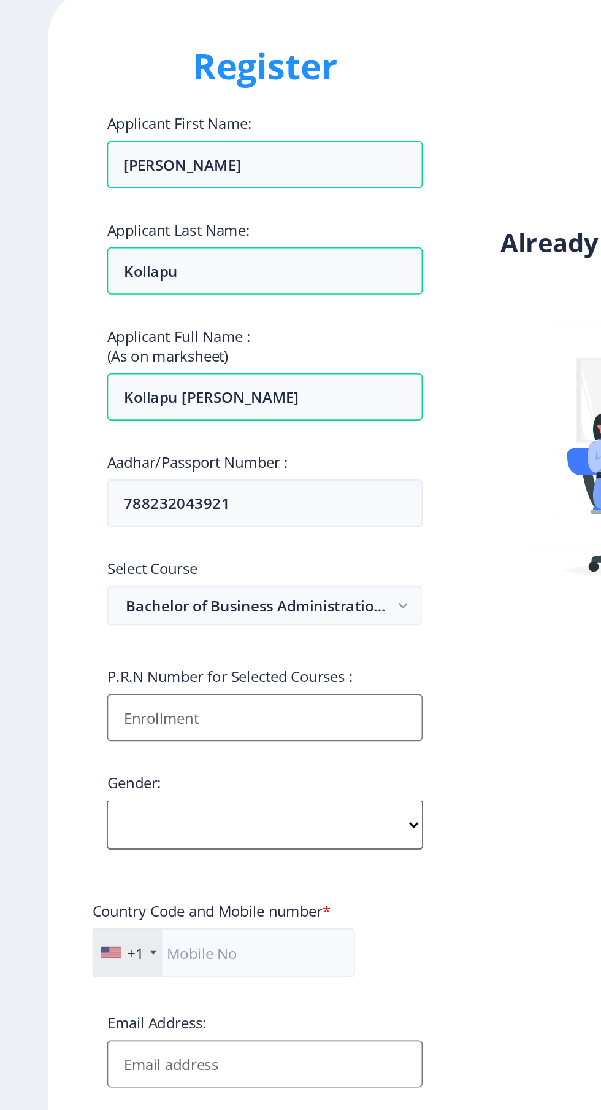
click at [243, 510] on input "Applicant First Name:" at bounding box center [165, 509] width 197 height 29
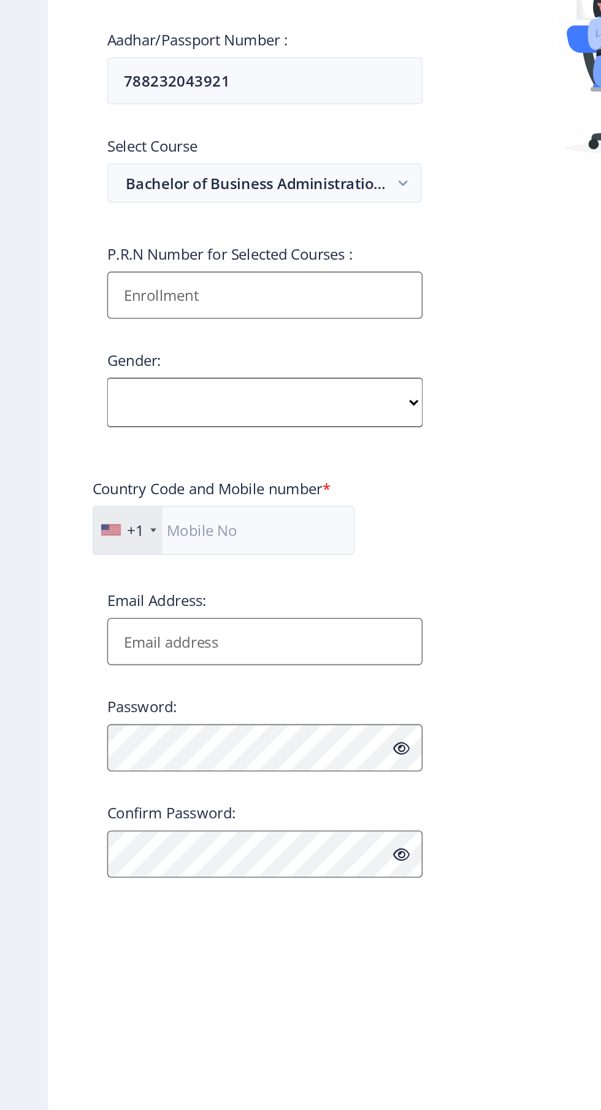
click at [183, 579] on select "Select Gender Male Female Other" at bounding box center [165, 577] width 197 height 31
select select "Female"
click at [67, 566] on select "Select Gender Male Female Other" at bounding box center [165, 577] width 197 height 31
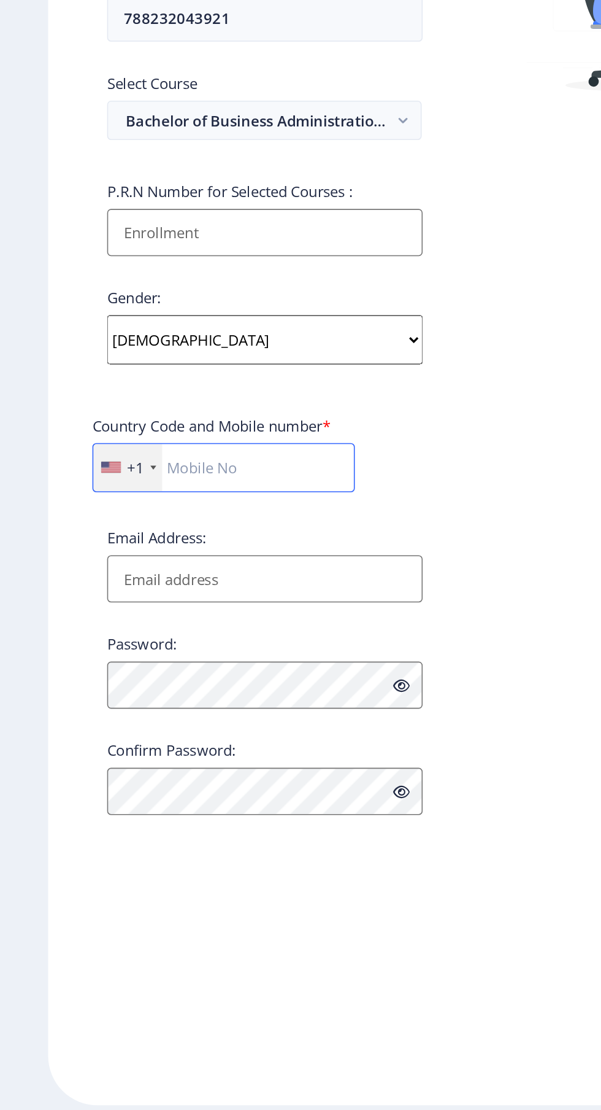
click at [180, 658] on input "text" at bounding box center [140, 656] width 164 height 31
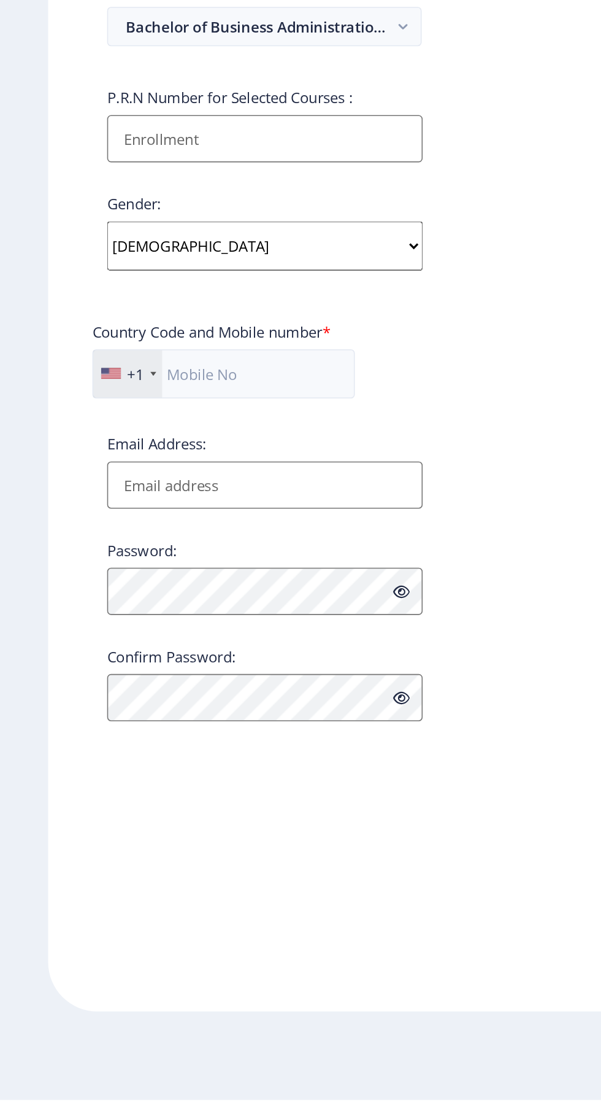
click at [87, 661] on div "+1" at bounding box center [84, 657] width 11 height 12
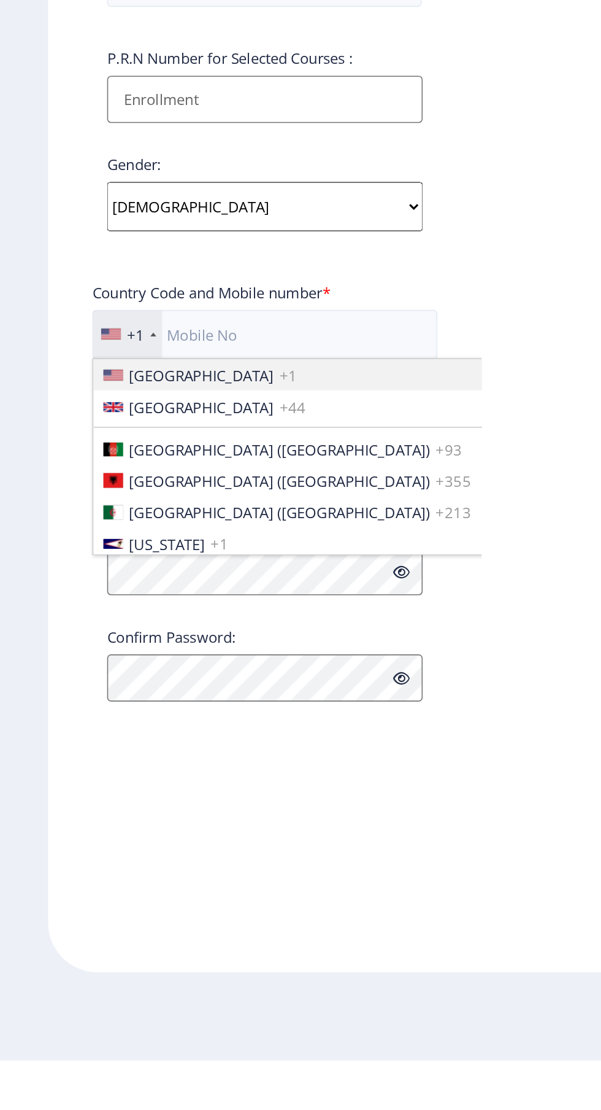
scroll to position [0, 0]
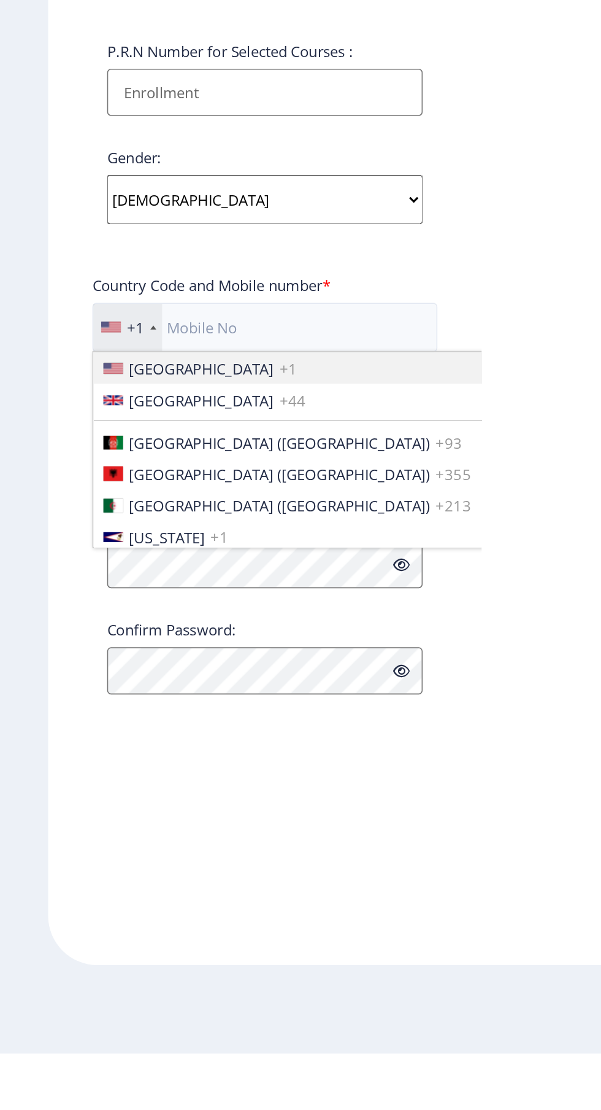
click at [86, 681] on span "United States" at bounding box center [125, 682] width 90 height 12
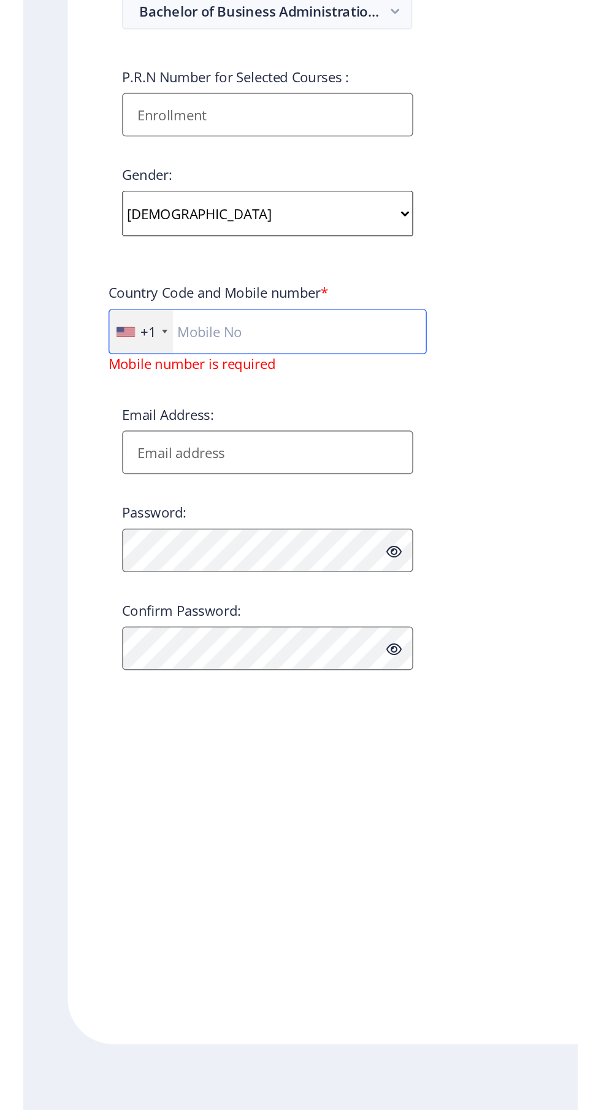
scroll to position [48, 0]
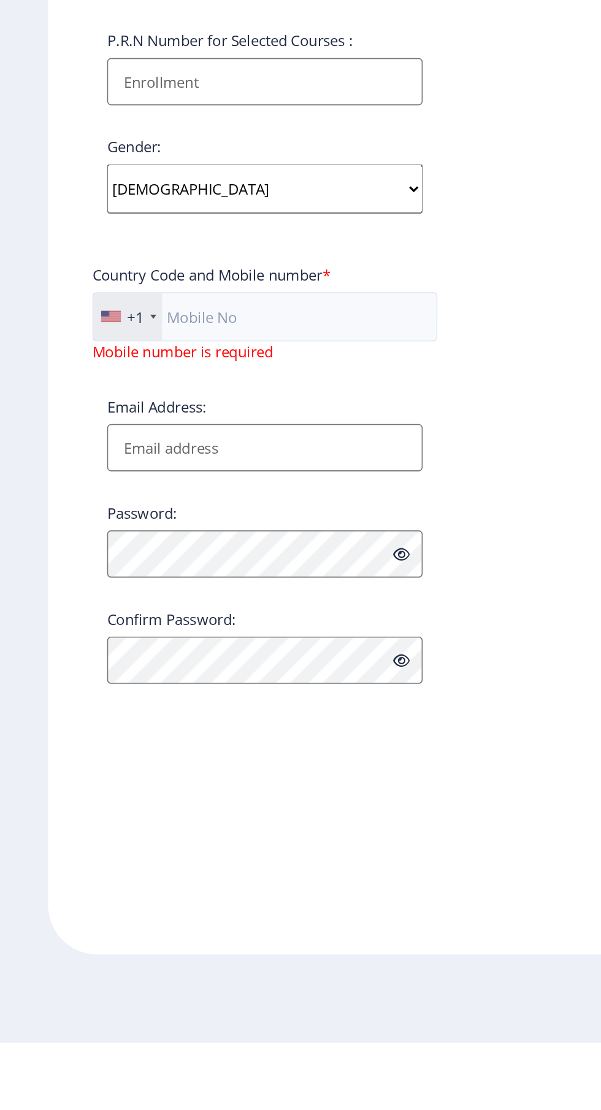
click at [90, 642] on div "+1" at bounding box center [79, 656] width 43 height 29
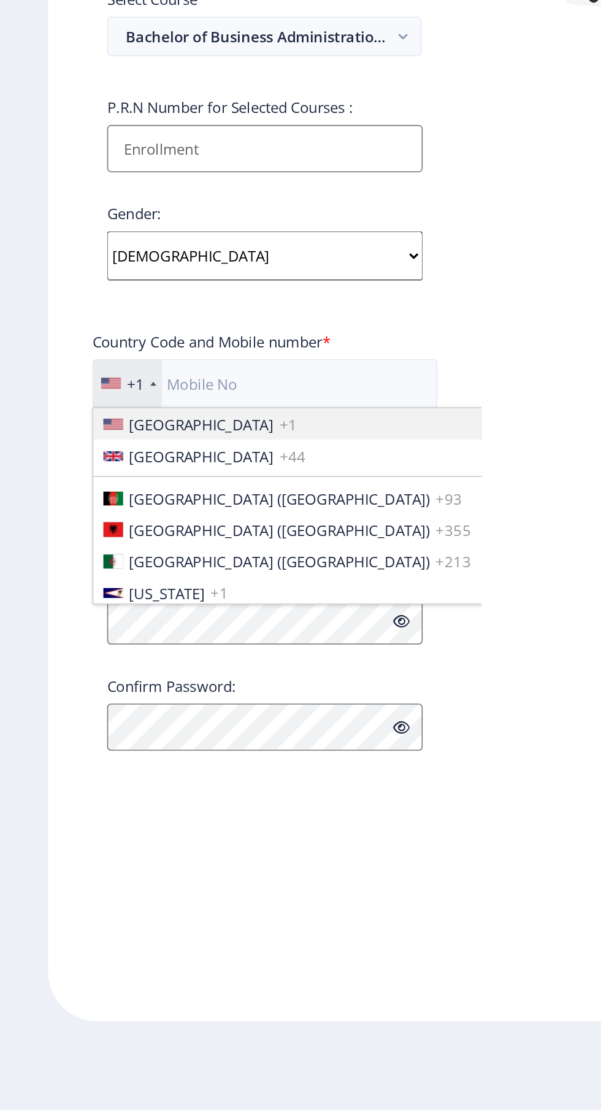
scroll to position [0, 0]
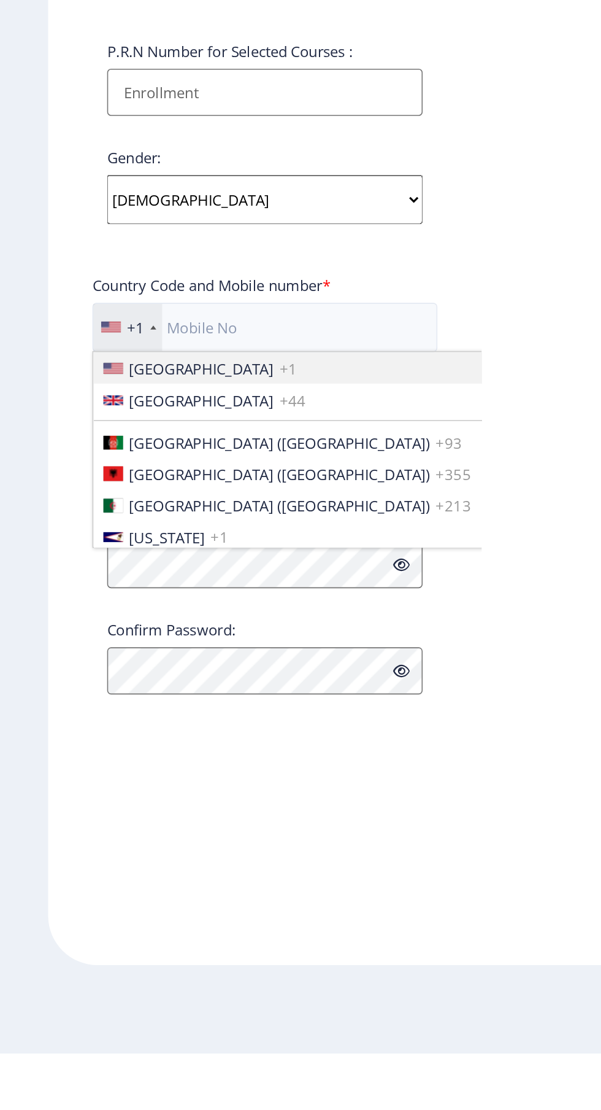
click at [86, 663] on div "+1" at bounding box center [84, 657] width 11 height 12
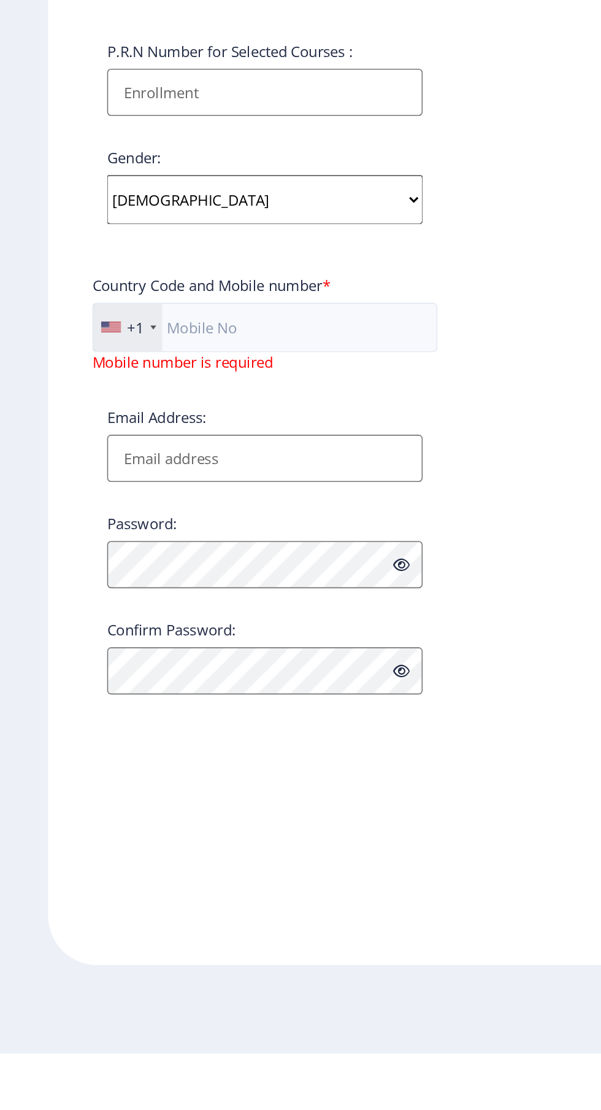
click at [87, 663] on div "+1" at bounding box center [84, 657] width 11 height 12
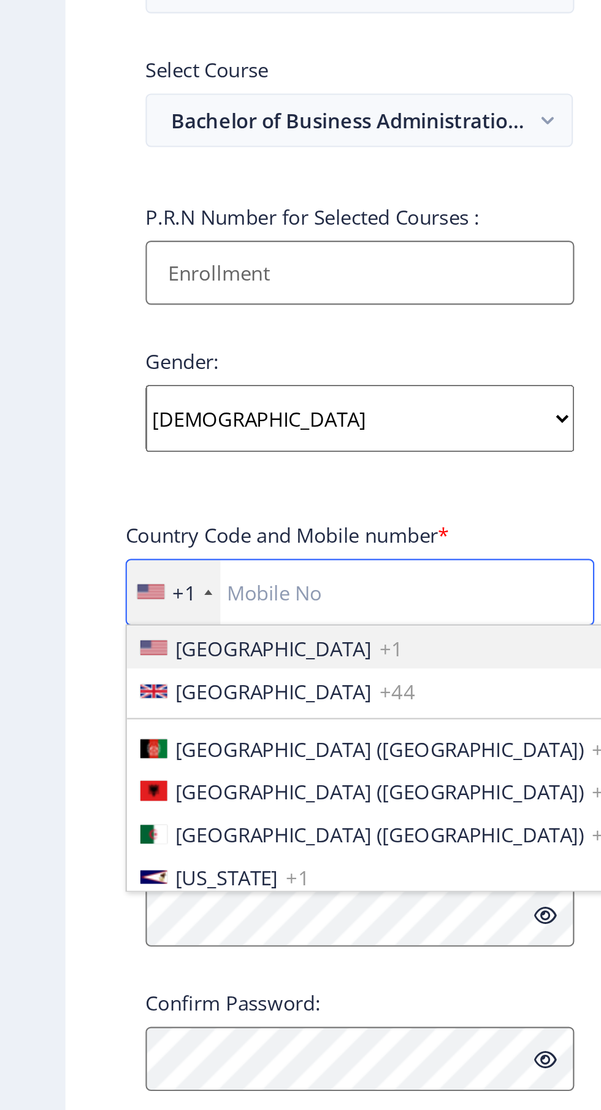
click at [150, 662] on input "text" at bounding box center [165, 656] width 215 height 31
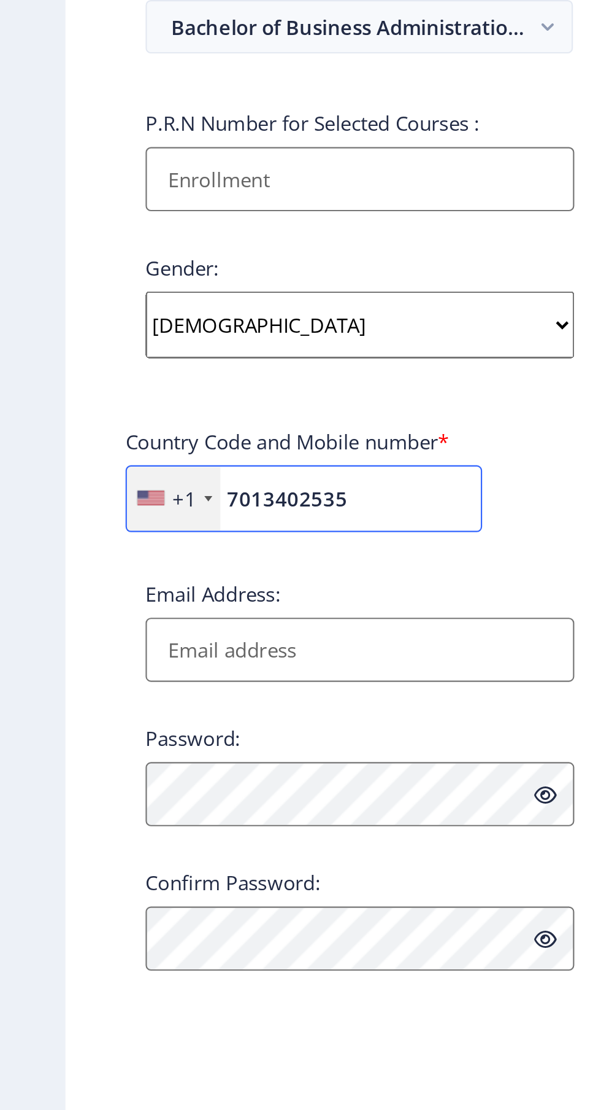
type input "7013402535"
click at [93, 662] on div "+1" at bounding box center [79, 656] width 43 height 29
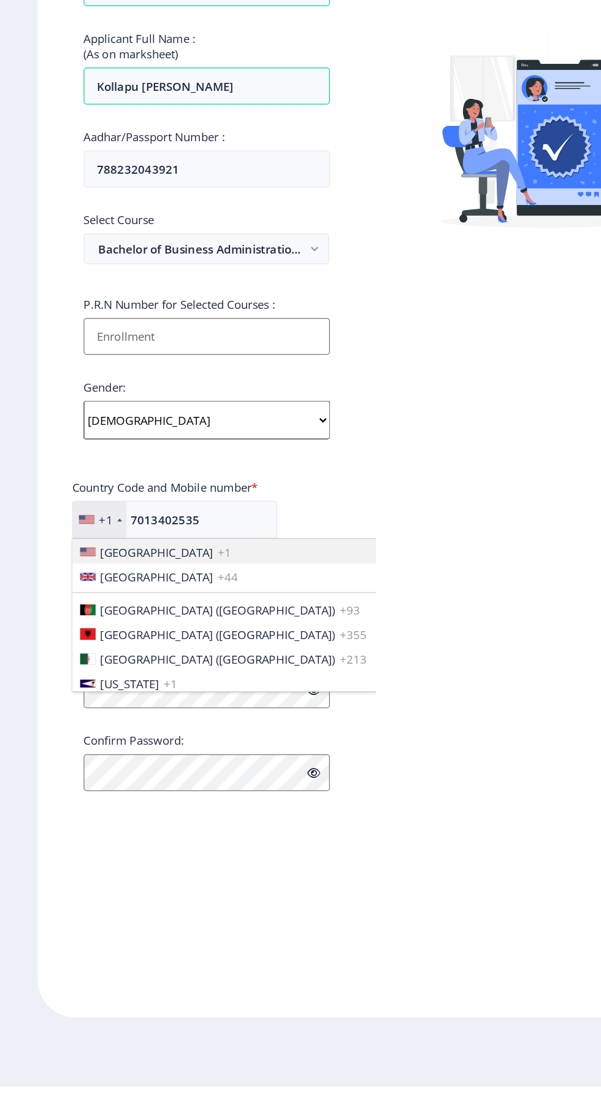
click at [235, 1008] on div "Register Applicant First Name: Ramya Sree Applicant Last Name: Kollapu Applican…" at bounding box center [165, 554] width 271 height 998
